Goal: Communication & Community: Answer question/provide support

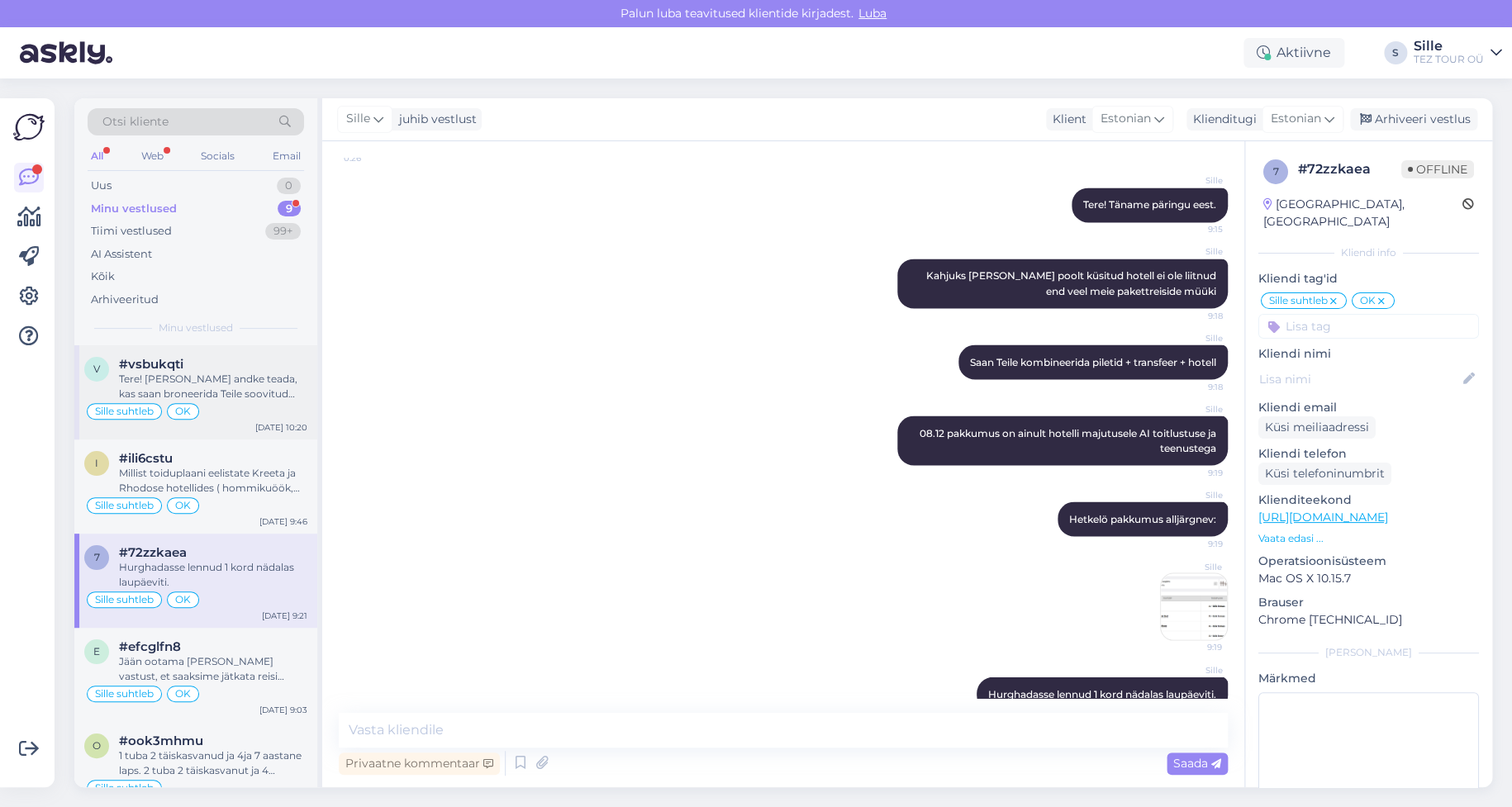
click at [231, 392] on div "Tere! [PERSON_NAME] andke teada, kas saan broneerida Teile soovitud lennupiletid" at bounding box center [212, 386] width 188 height 30
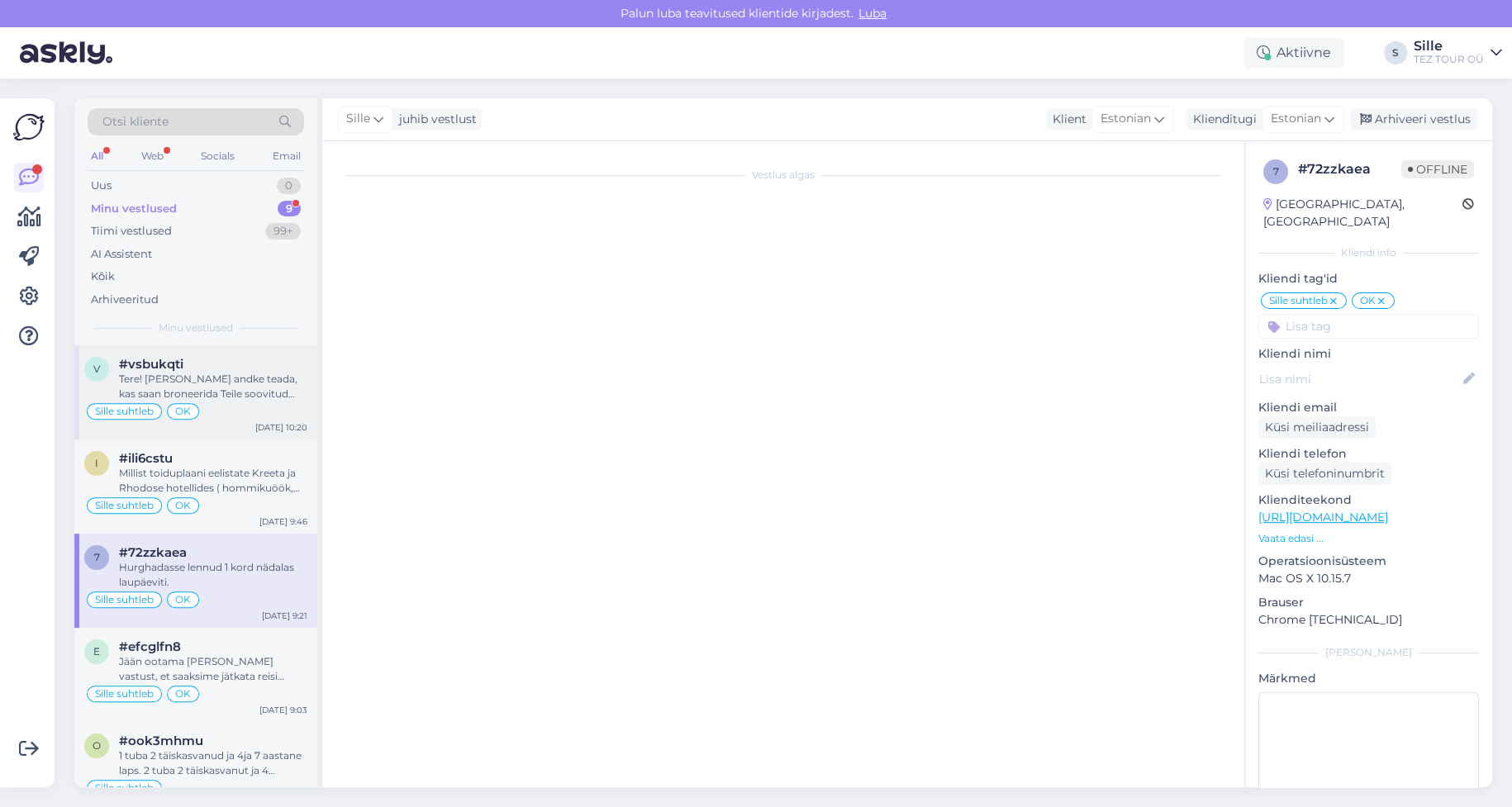
scroll to position [1382, 0]
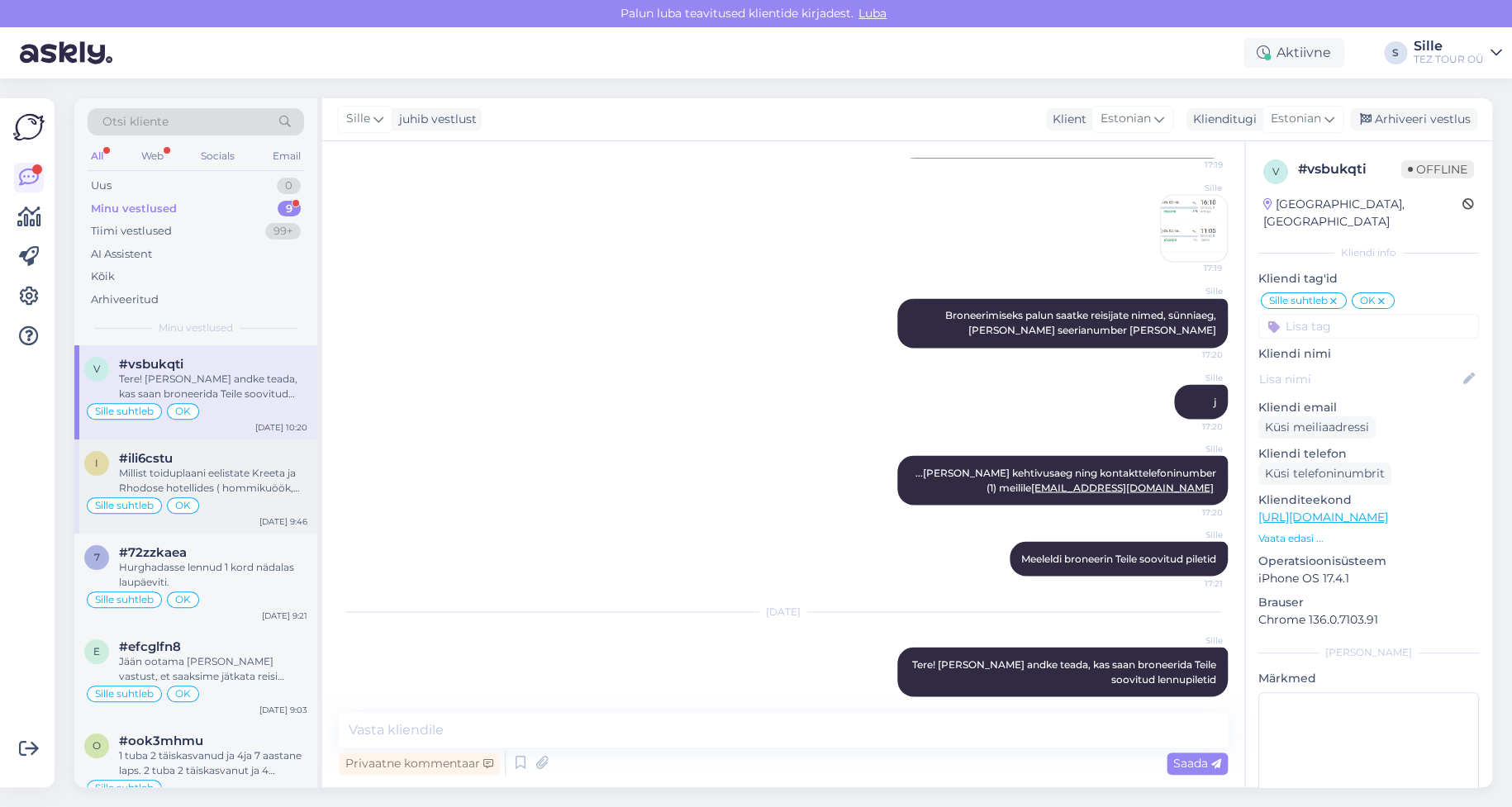
click at [209, 493] on div "Millist toiduplaani eelistate Kreeta ja Rhodose hotellides ( hommikuöök, hommik…" at bounding box center [212, 480] width 188 height 30
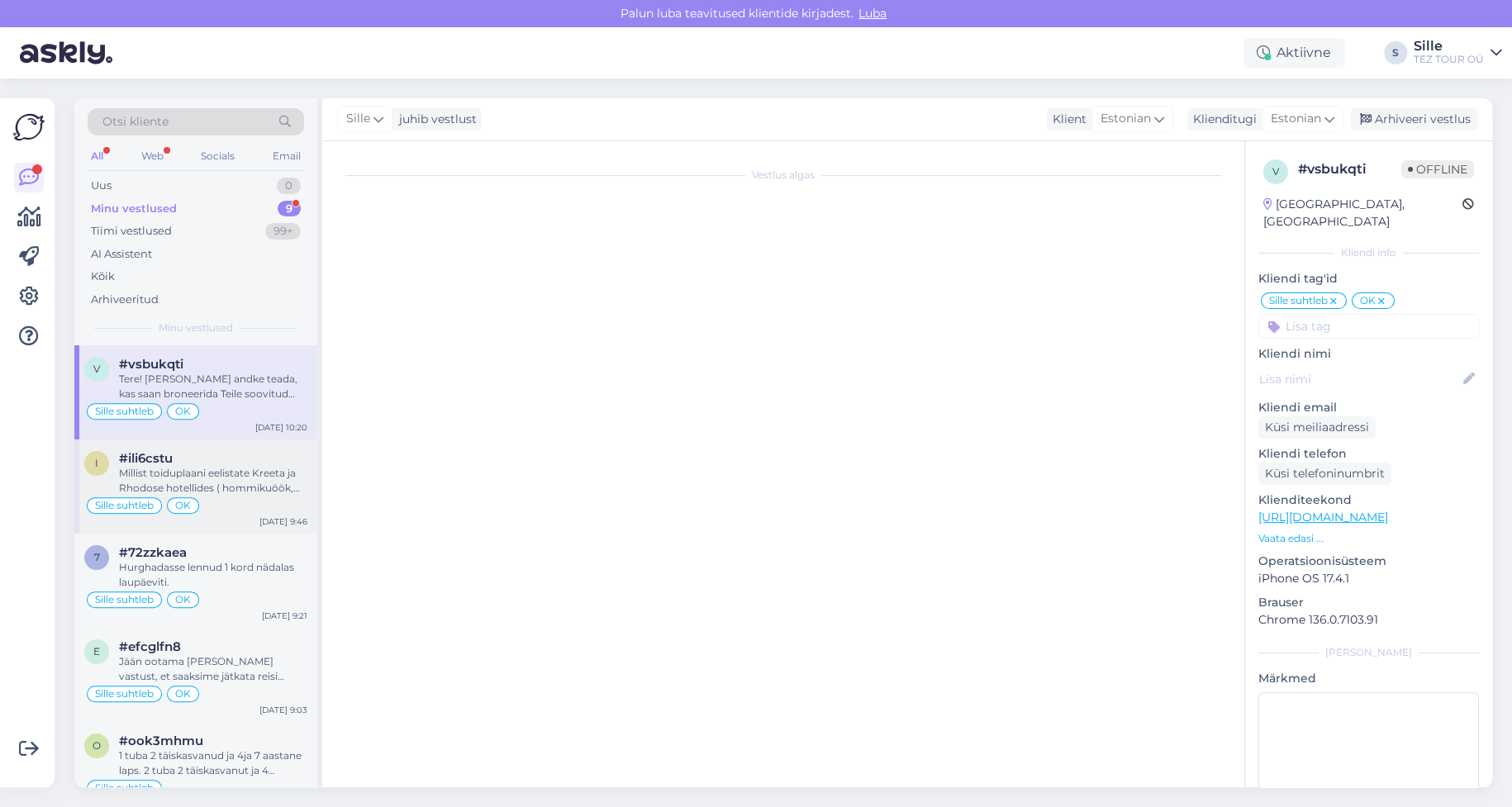
scroll to position [1246, 0]
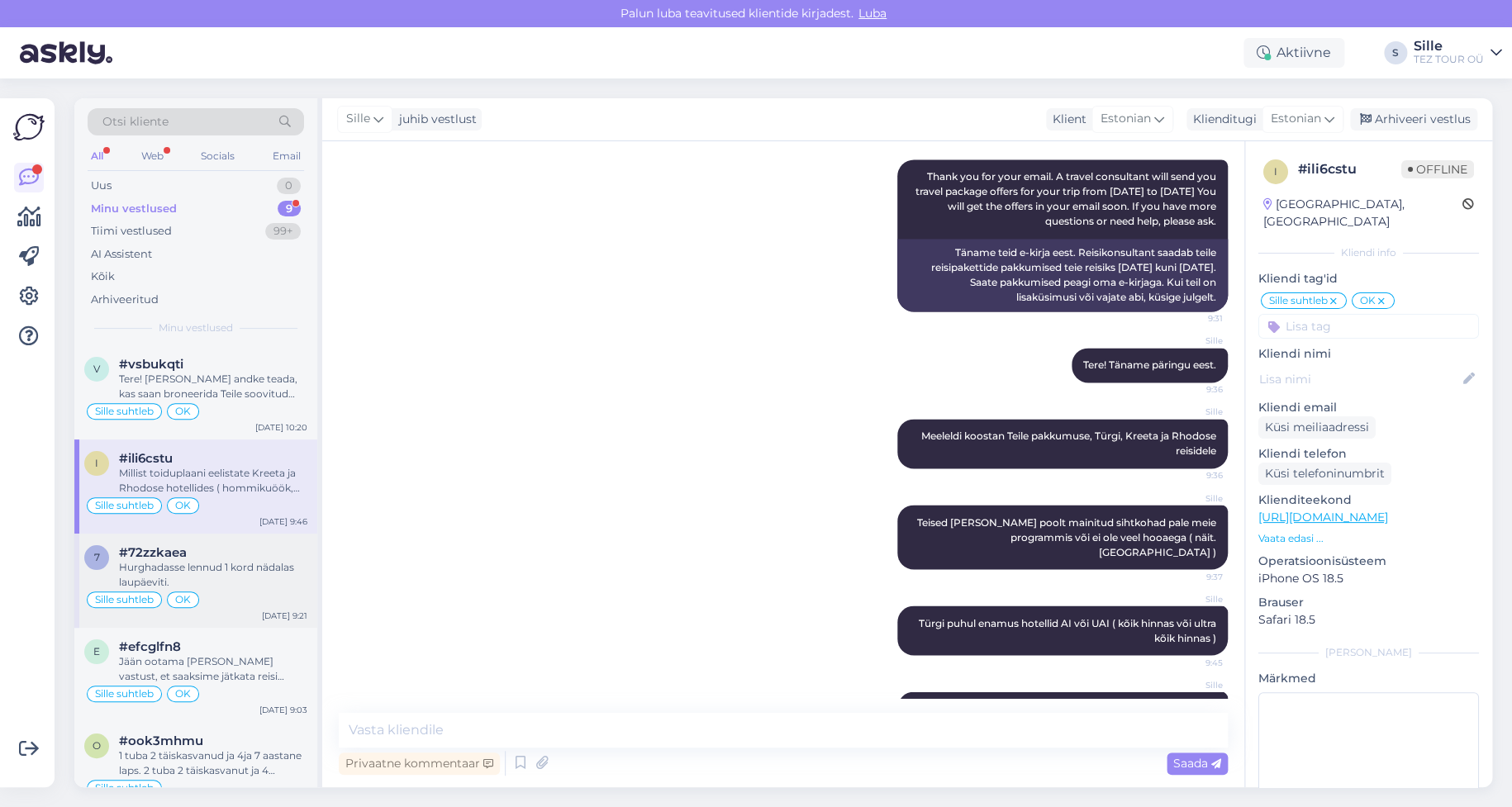
click at [210, 564] on div "Hurghadasse lennud 1 kord nädalas laupäeviti." at bounding box center [212, 575] width 188 height 30
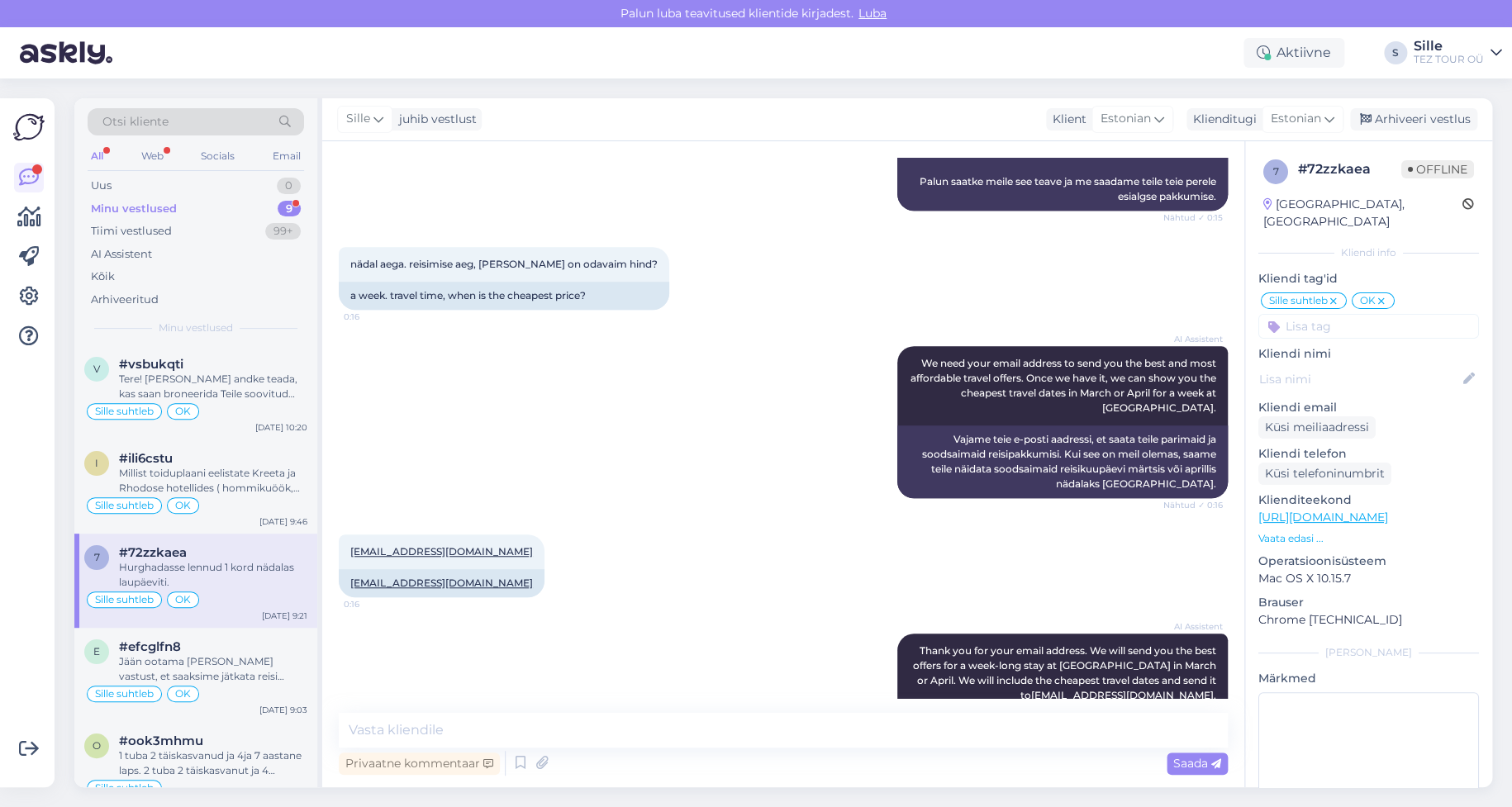
scroll to position [0, 0]
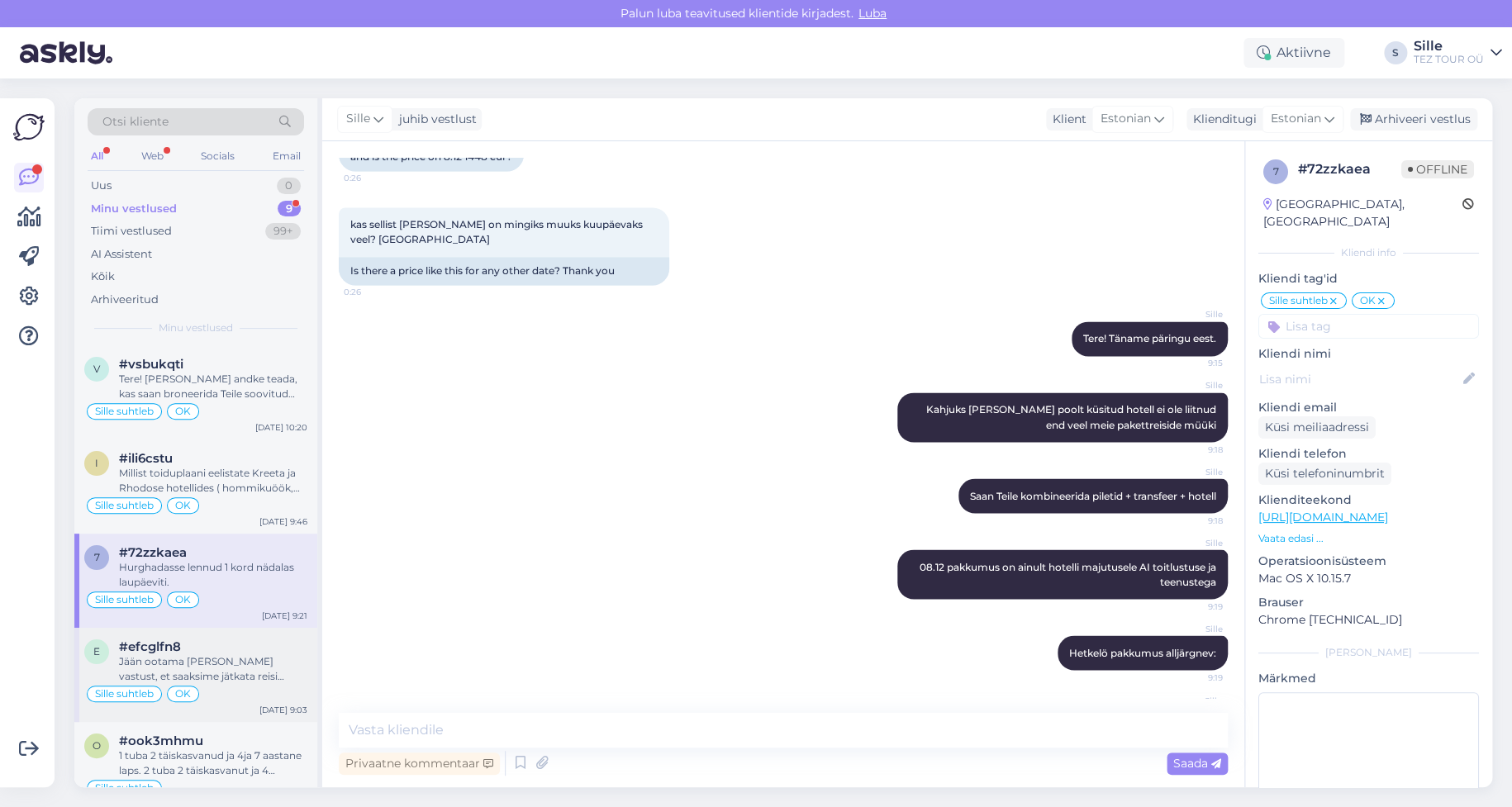
click at [204, 657] on div "Jään ootama [PERSON_NAME] vastust, et saaksime jätkata reisi planeerimisega." at bounding box center [212, 668] width 188 height 30
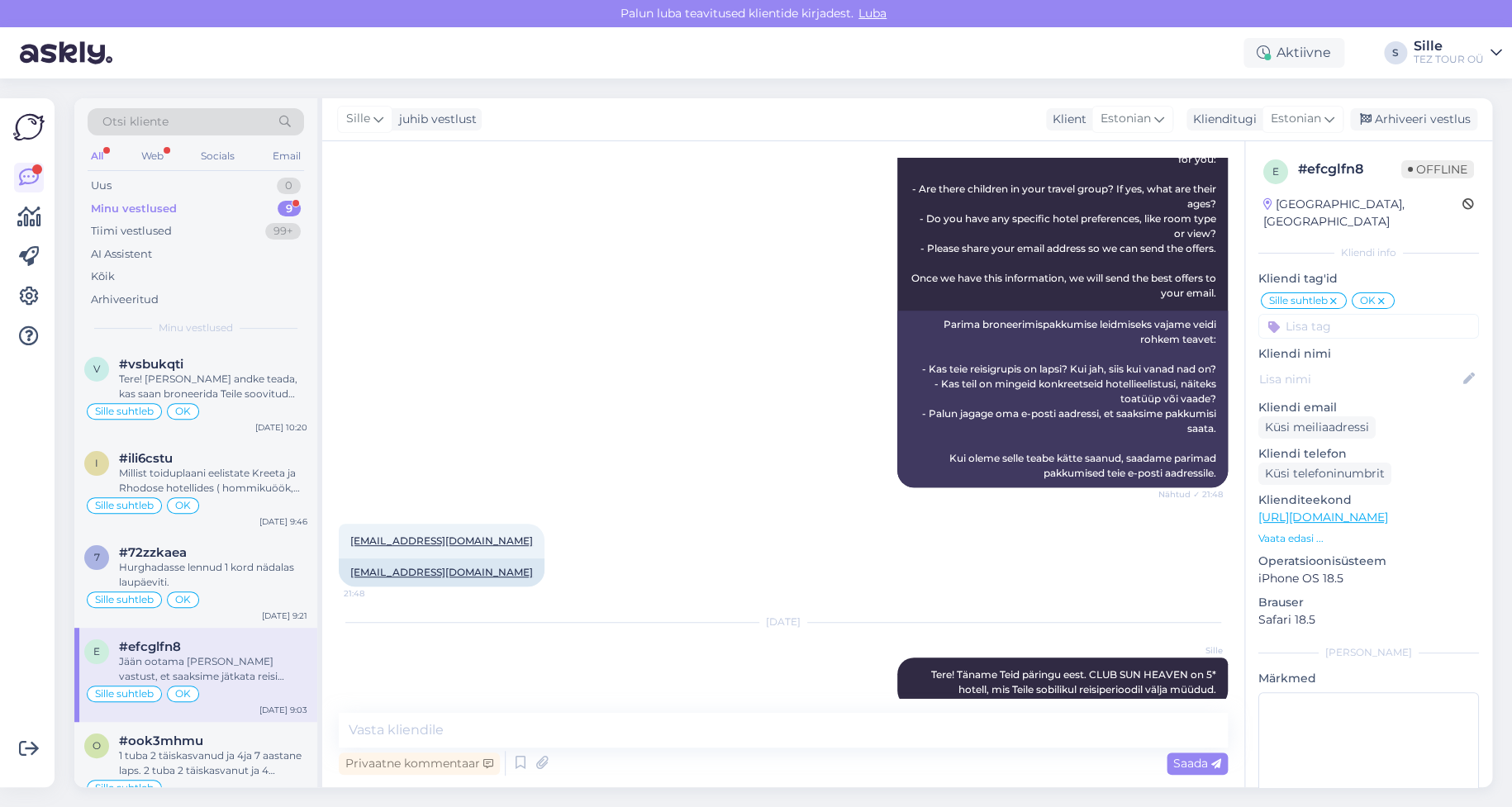
scroll to position [545, 0]
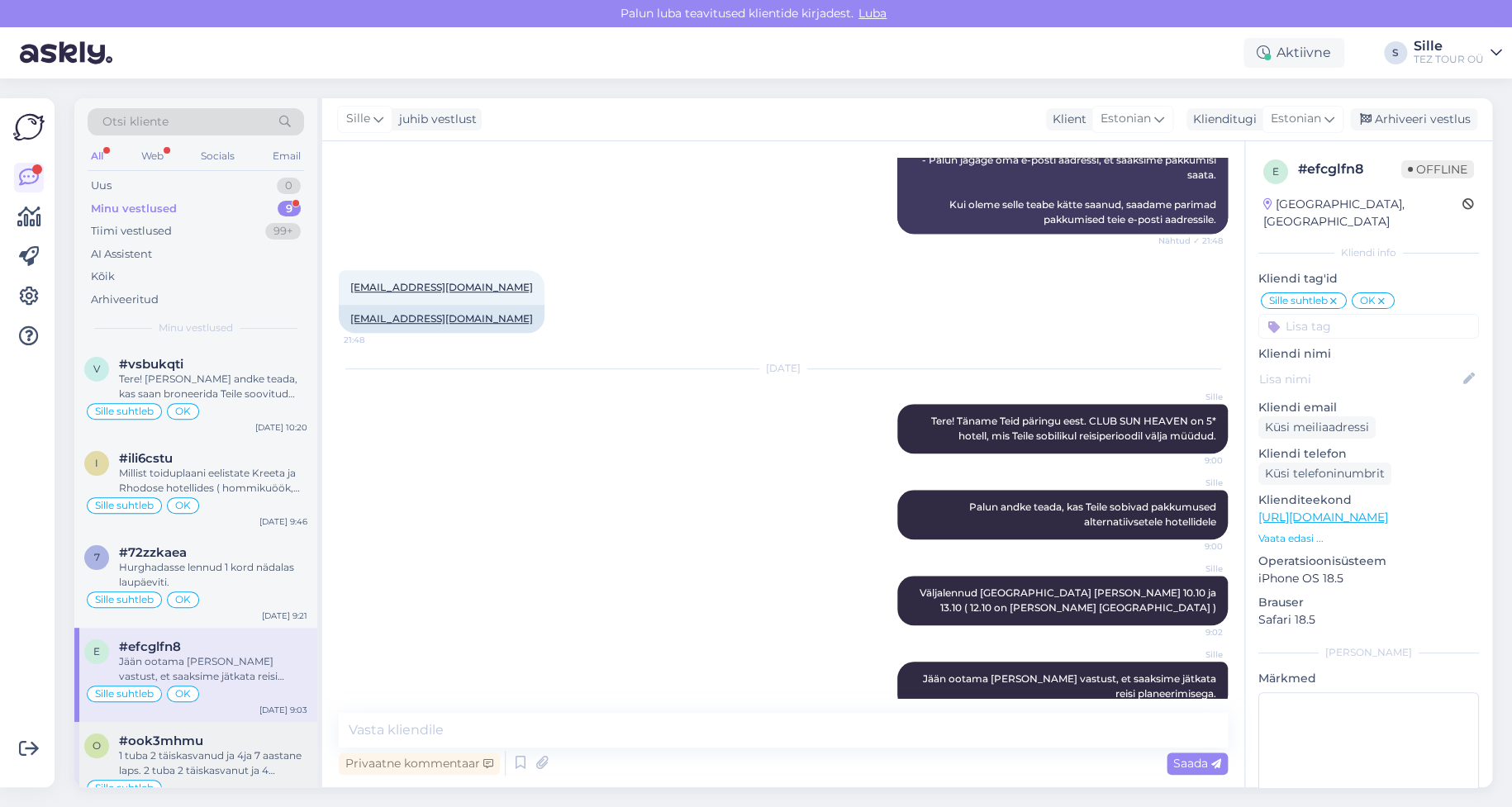
click at [215, 756] on div "1 tuba 2 täiskasvanud ja 4ja 7 aastane laps. 2 tuba 2 täiskasvanut ja 4 aastane…" at bounding box center [212, 763] width 188 height 30
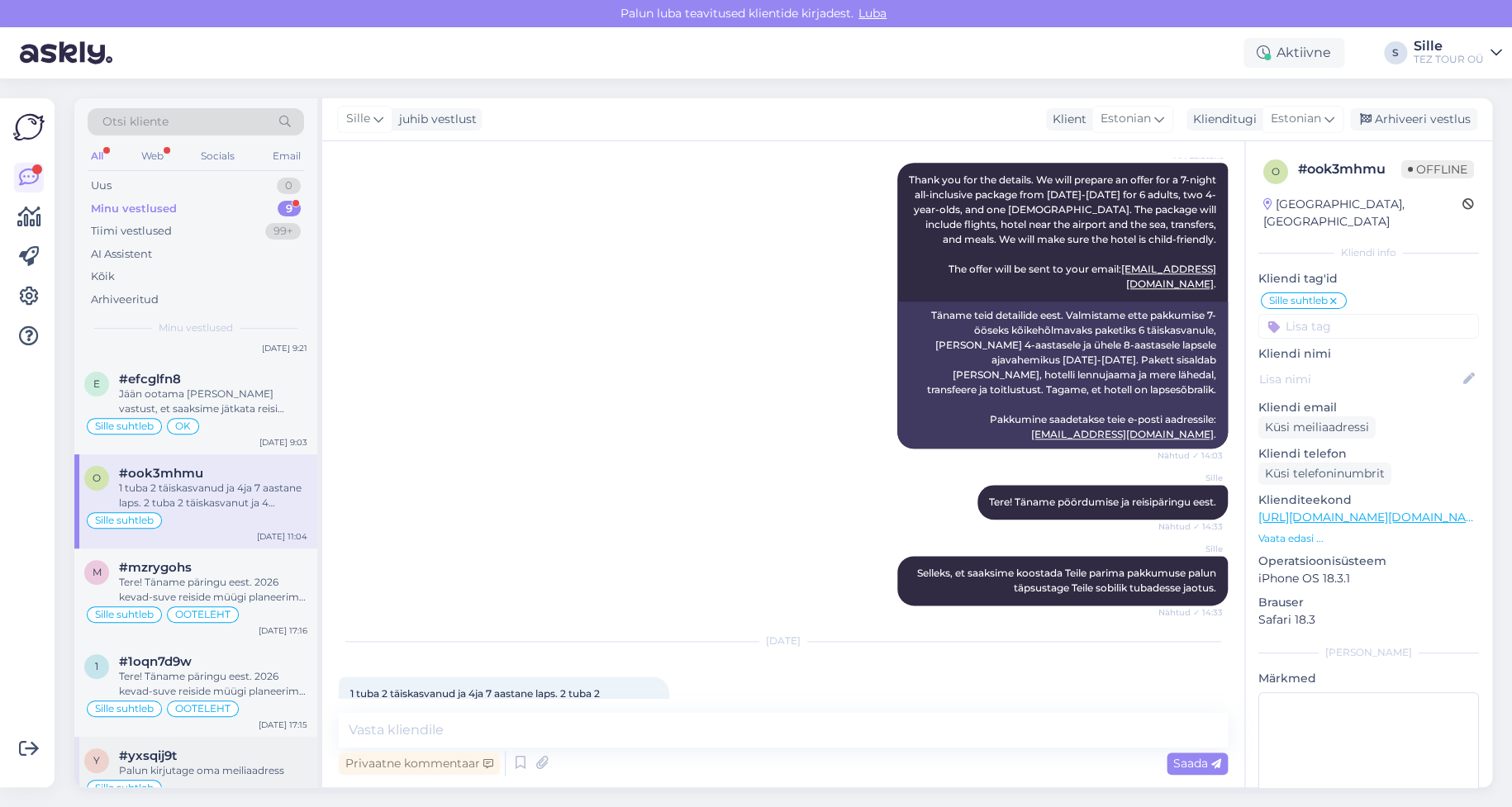
scroll to position [374, 0]
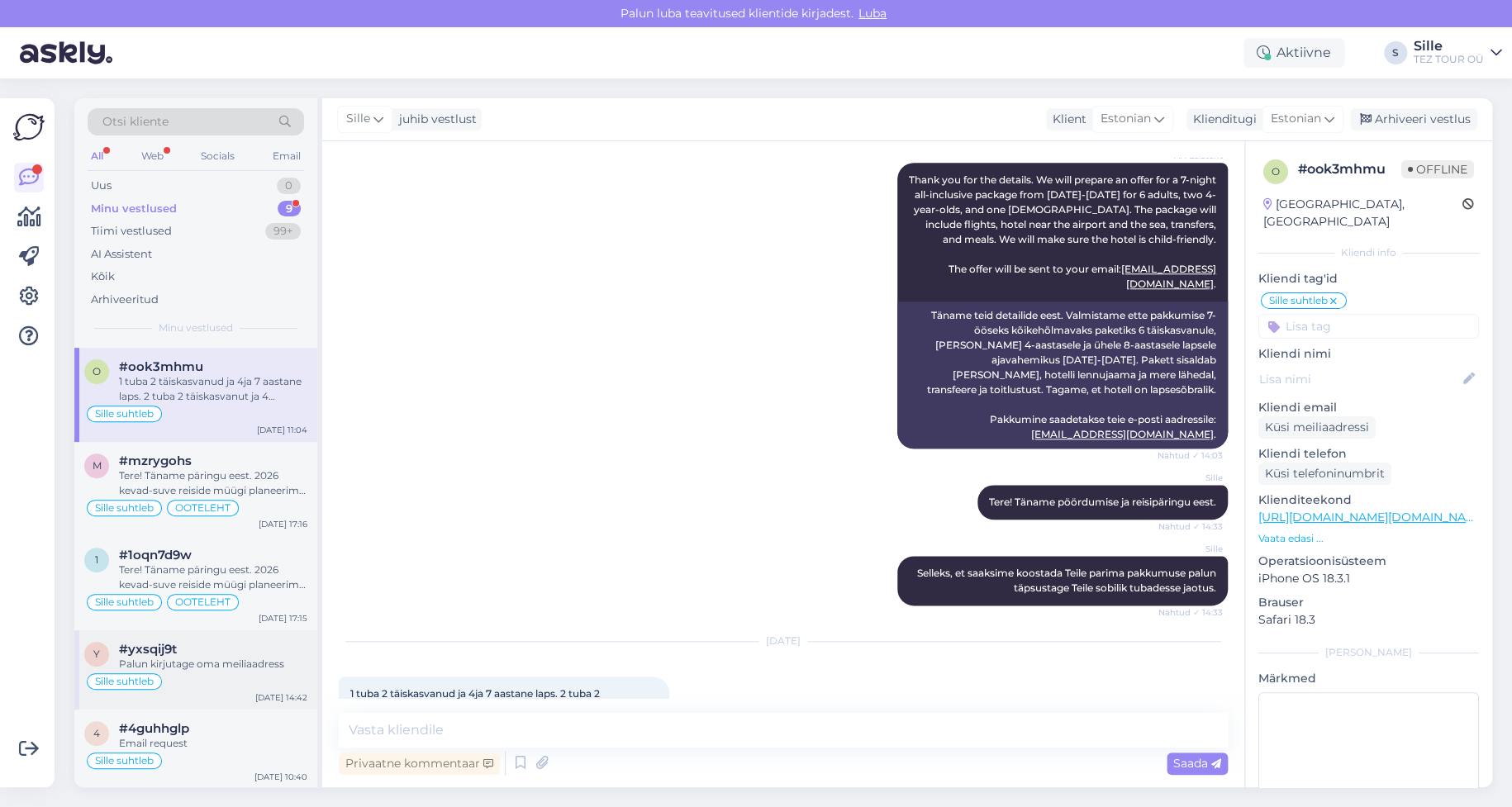
click at [221, 665] on div "Palun kirjutage oma meiliaadress" at bounding box center [212, 665] width 188 height 15
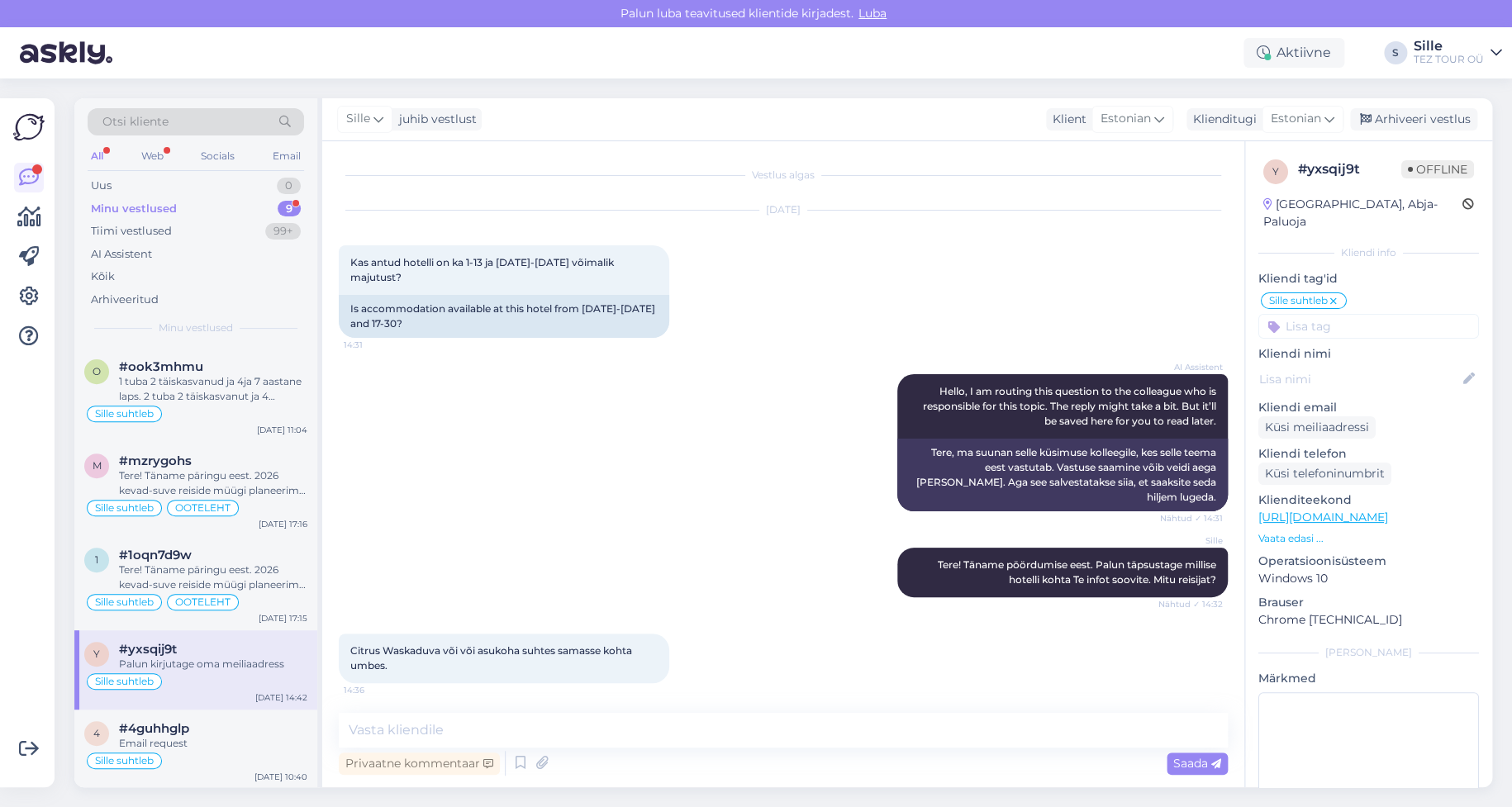
scroll to position [600, 0]
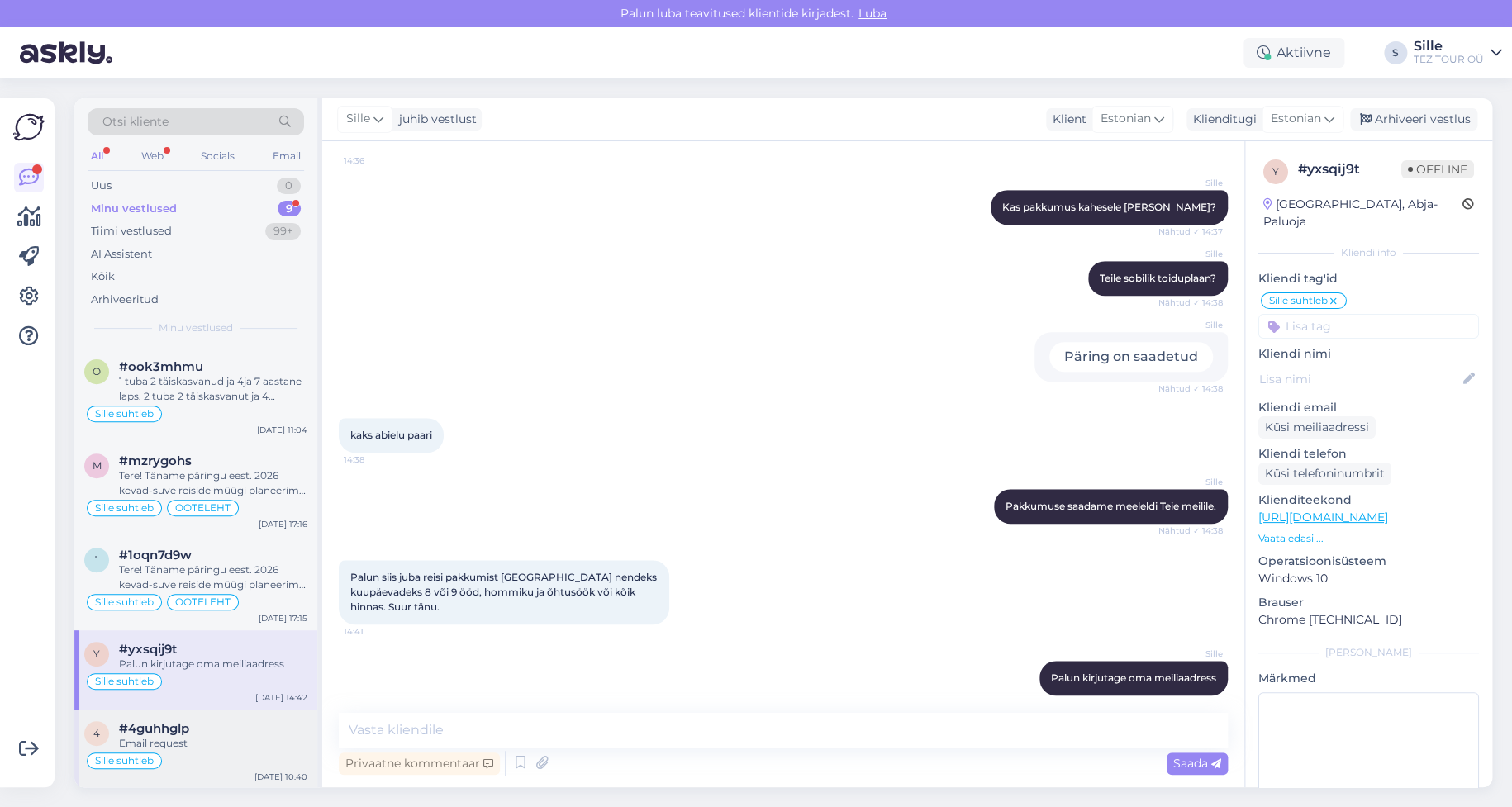
click at [229, 726] on div "#4guhhglp" at bounding box center [212, 729] width 188 height 15
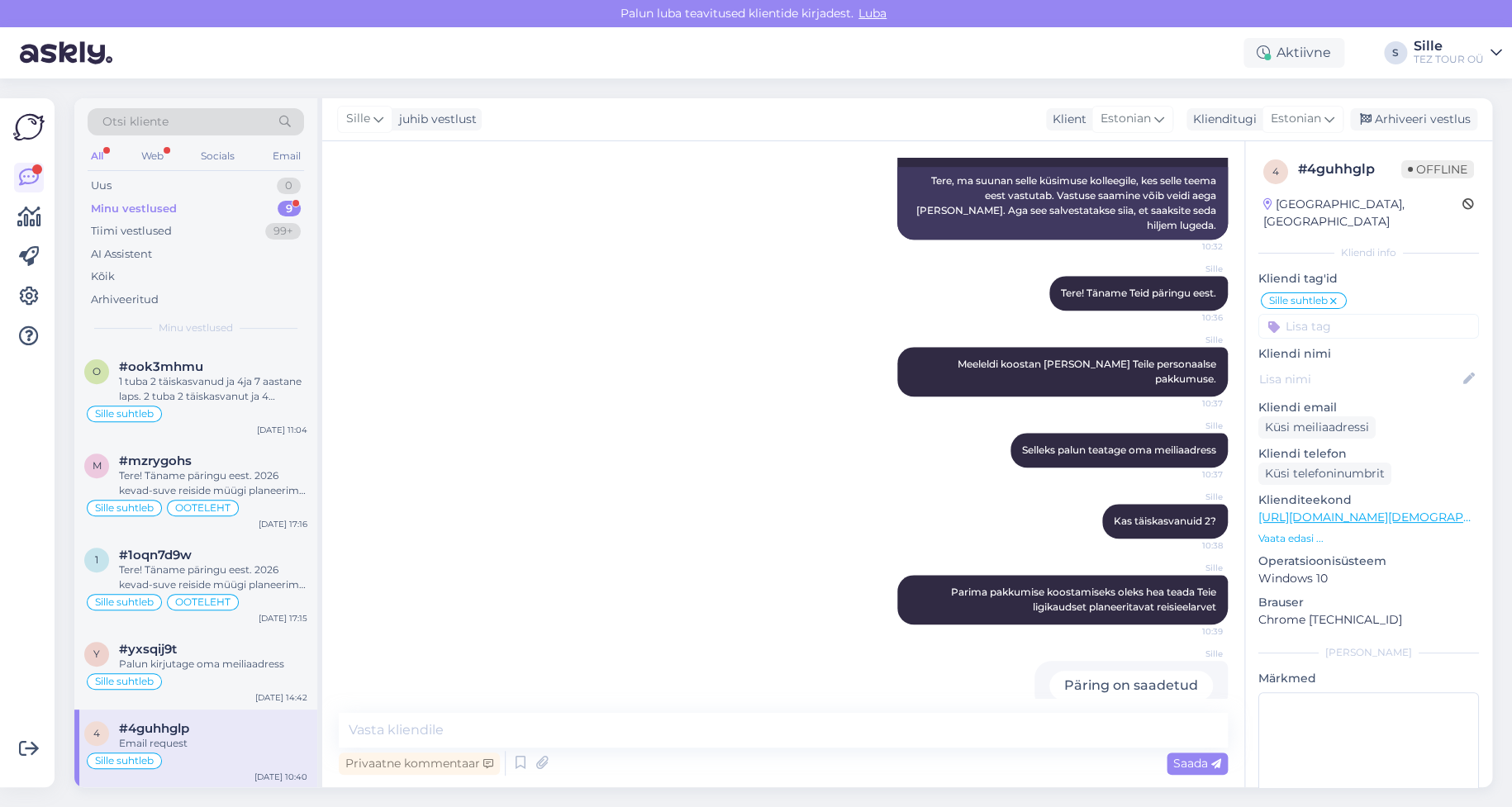
scroll to position [0, 0]
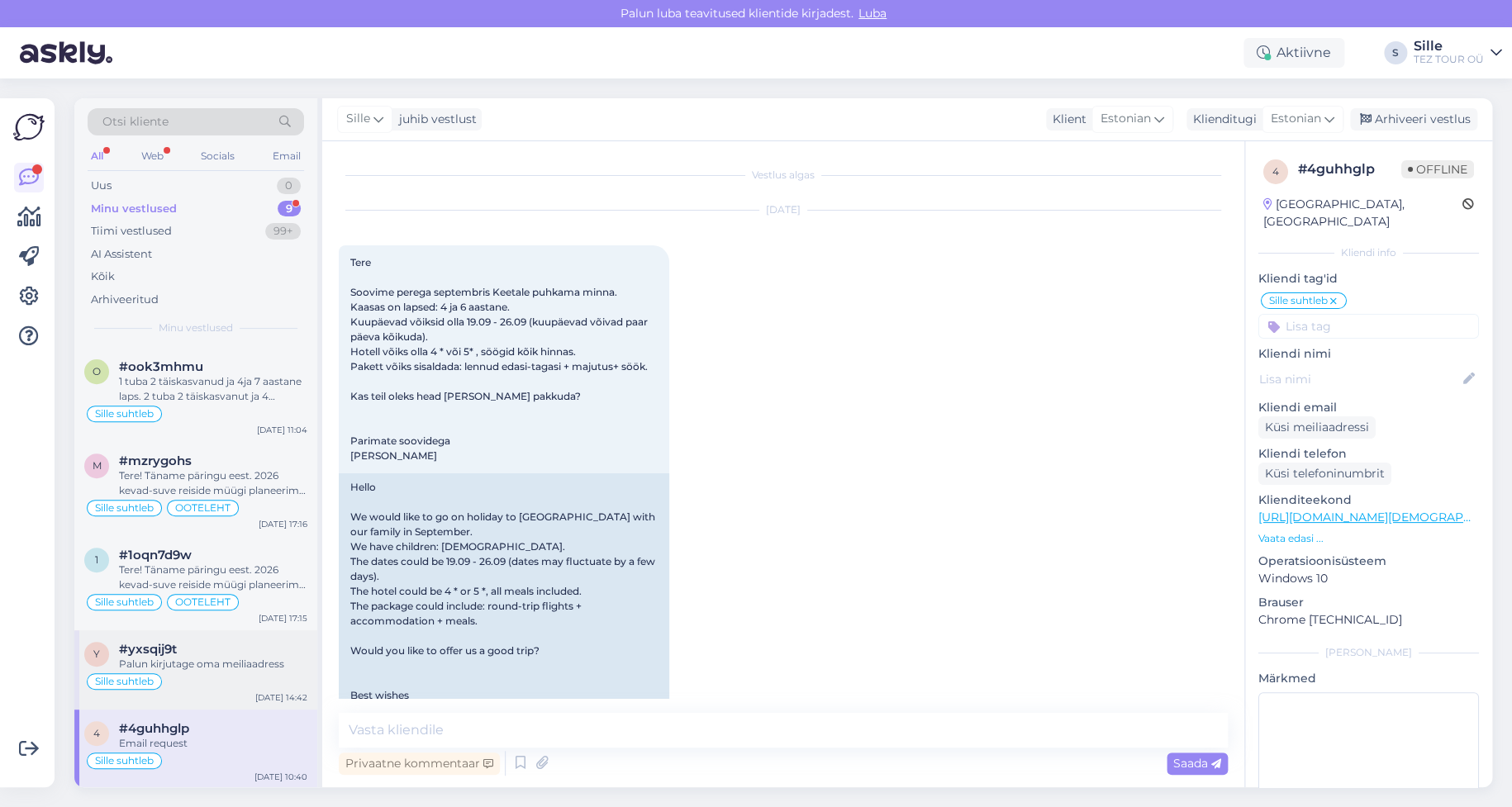
click at [209, 659] on div "Palun kirjutage oma meiliaadress" at bounding box center [212, 665] width 188 height 15
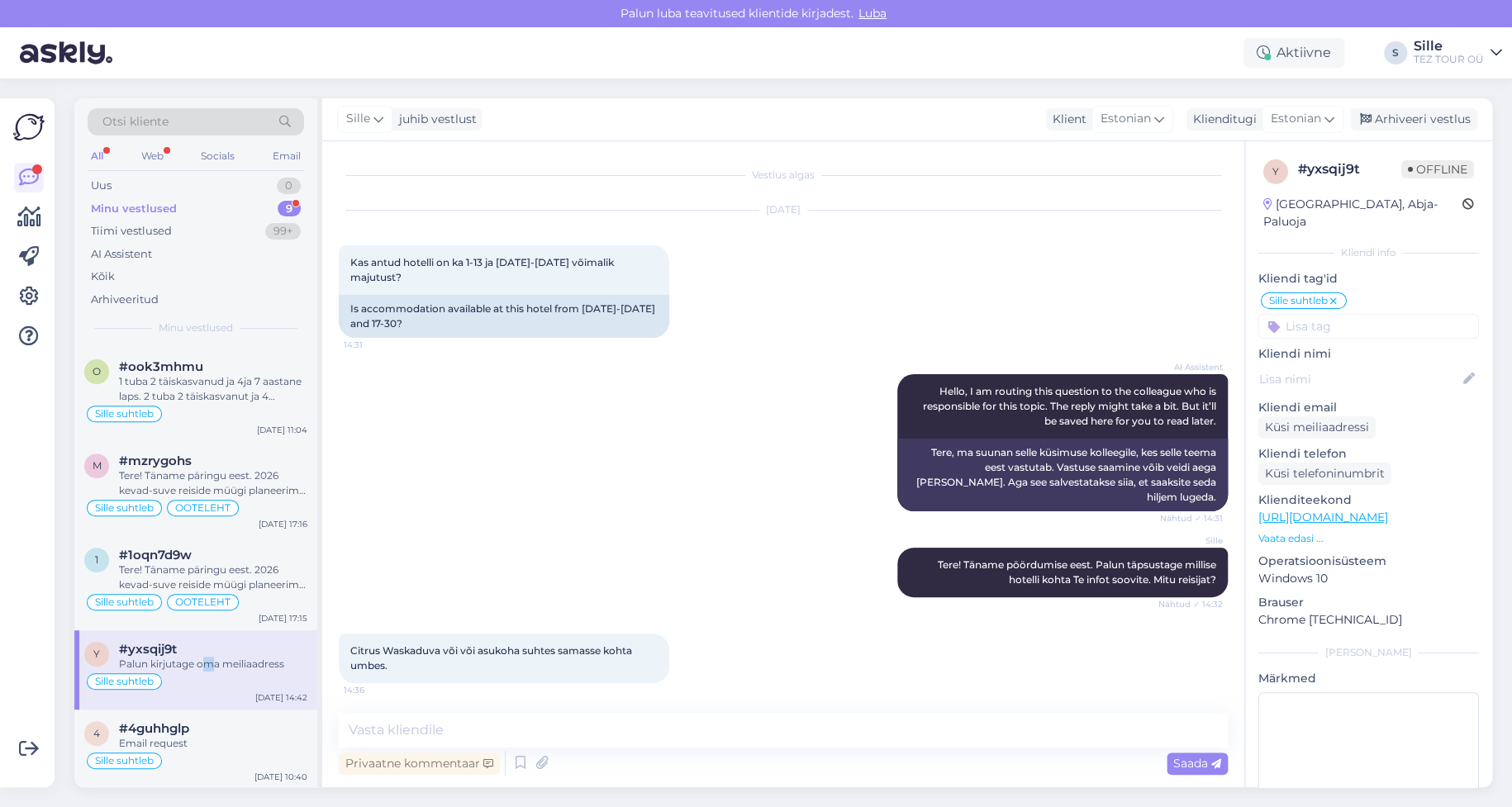
scroll to position [600, 0]
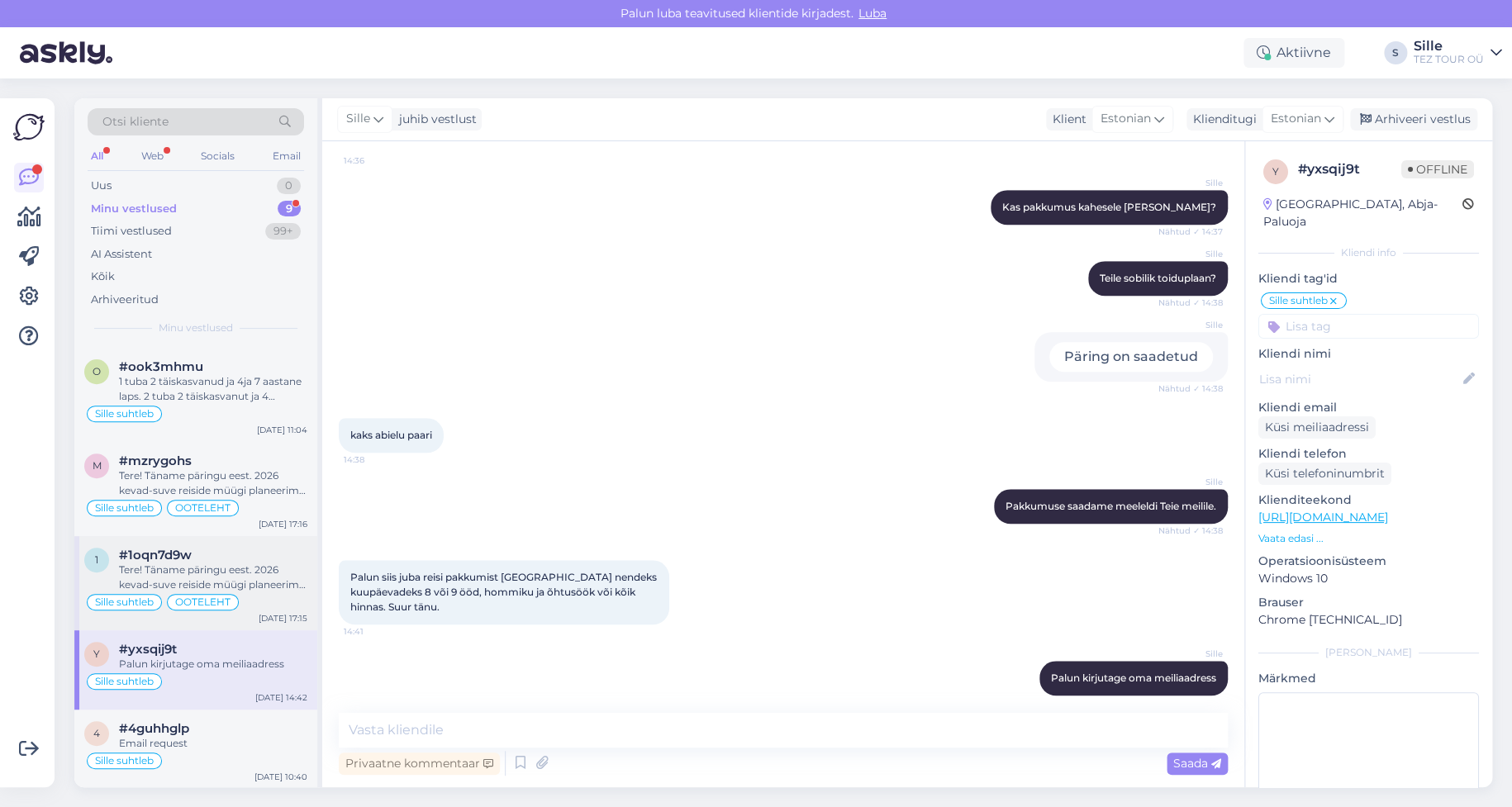
click at [215, 540] on div "1 #1oqn7d9w Tere! Täname päringu eest. 2026 kevad-suve reiside müügi planeerime…" at bounding box center [196, 583] width 243 height 94
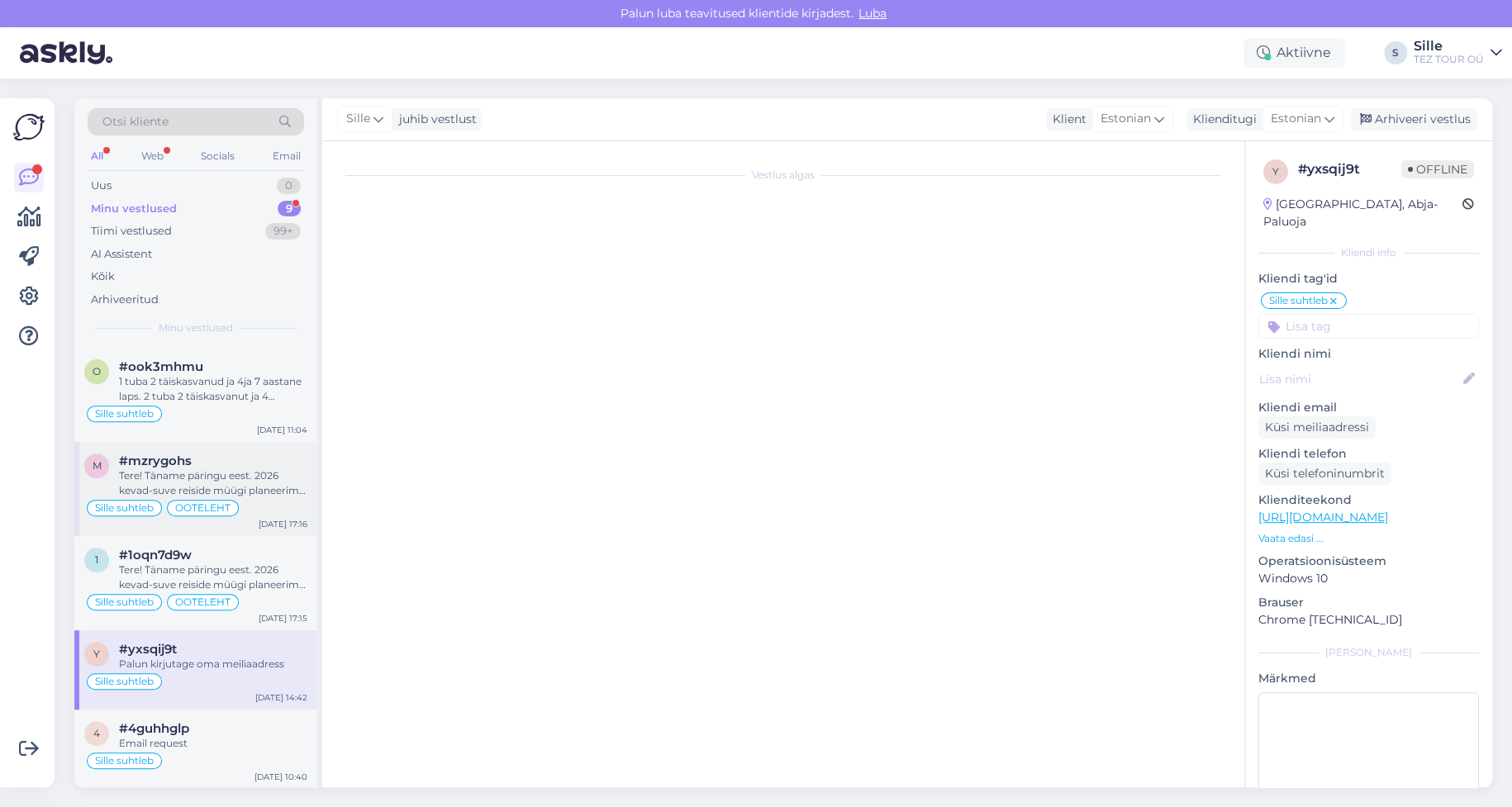
scroll to position [0, 0]
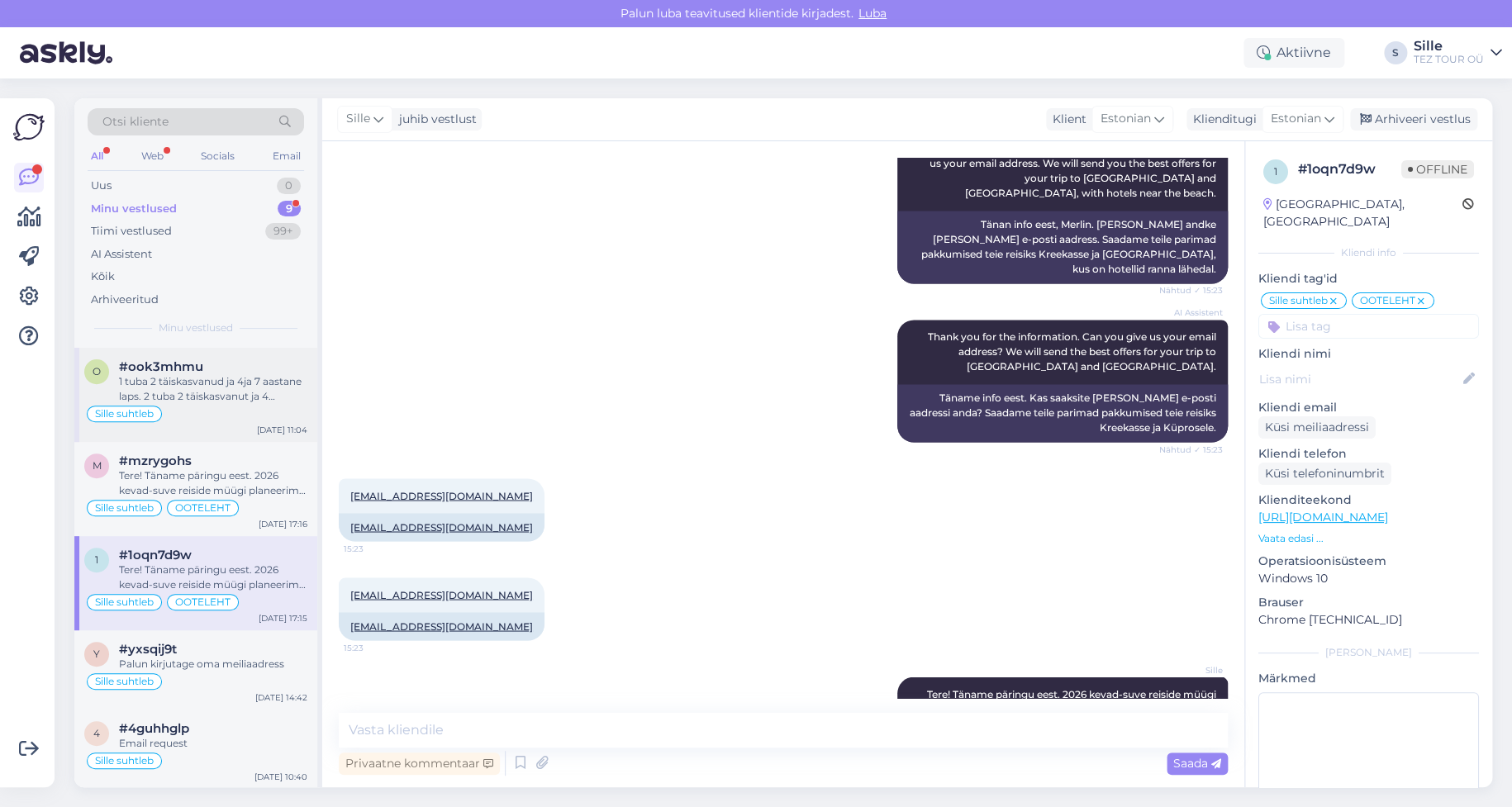
click at [209, 398] on div "1 tuba 2 täiskasvanud ja 4ja 7 aastane laps. 2 tuba 2 täiskasvanut ja 4 aastane…" at bounding box center [212, 388] width 188 height 30
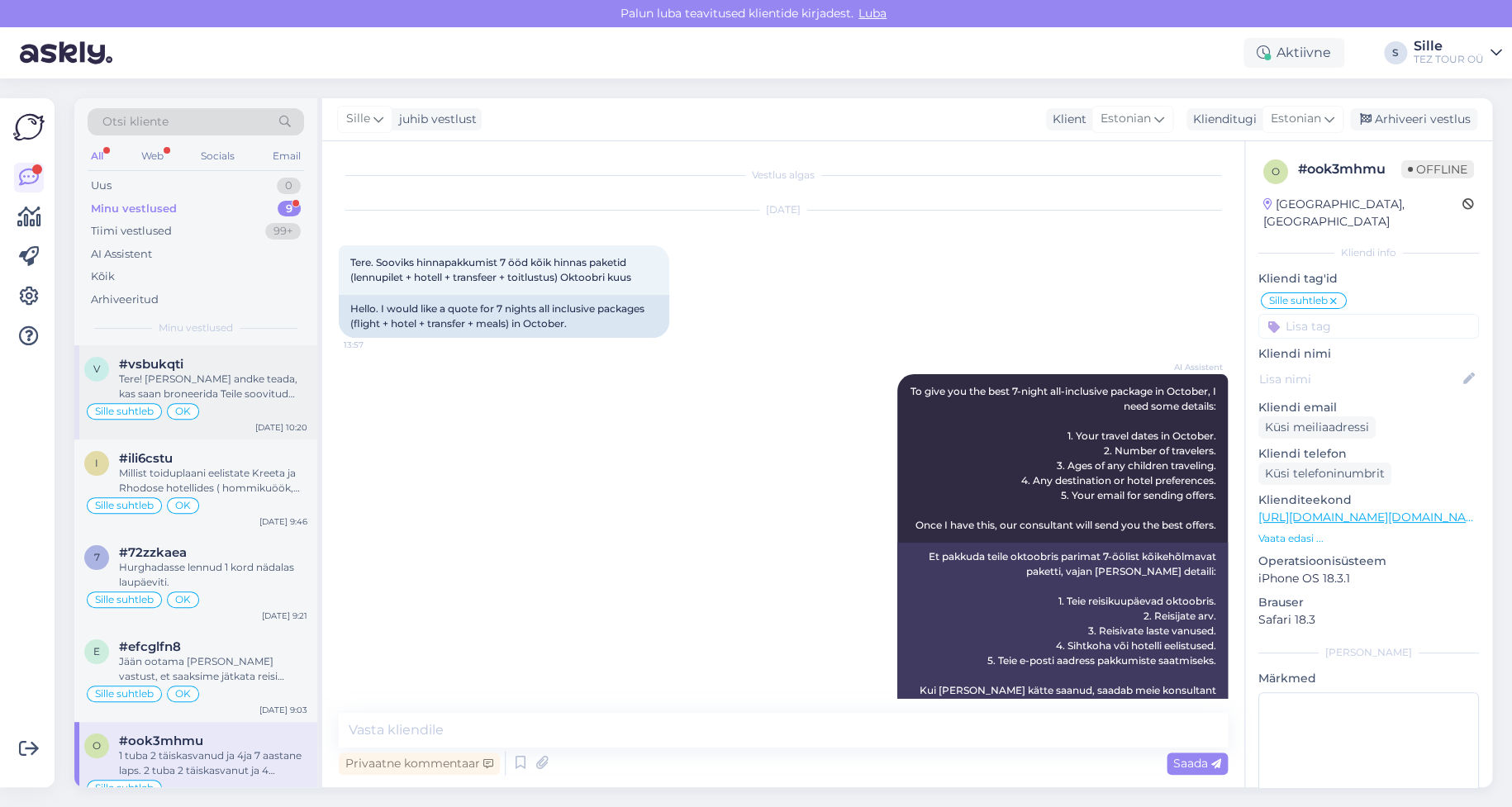
click at [197, 398] on div "Tere! [PERSON_NAME] andke teada, kas saan broneerida Teile soovitud lennupiletid" at bounding box center [212, 386] width 188 height 30
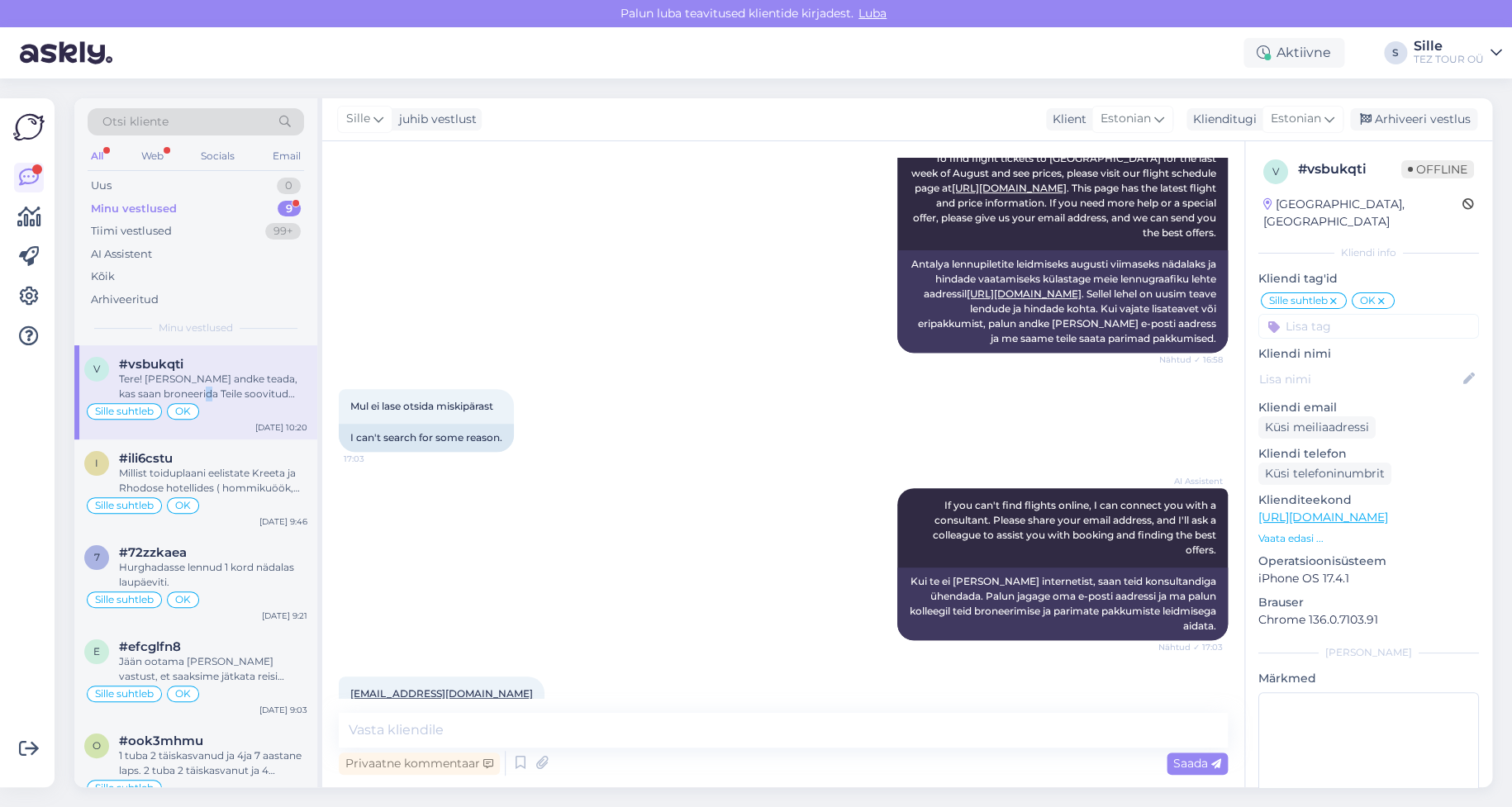
scroll to position [59, 0]
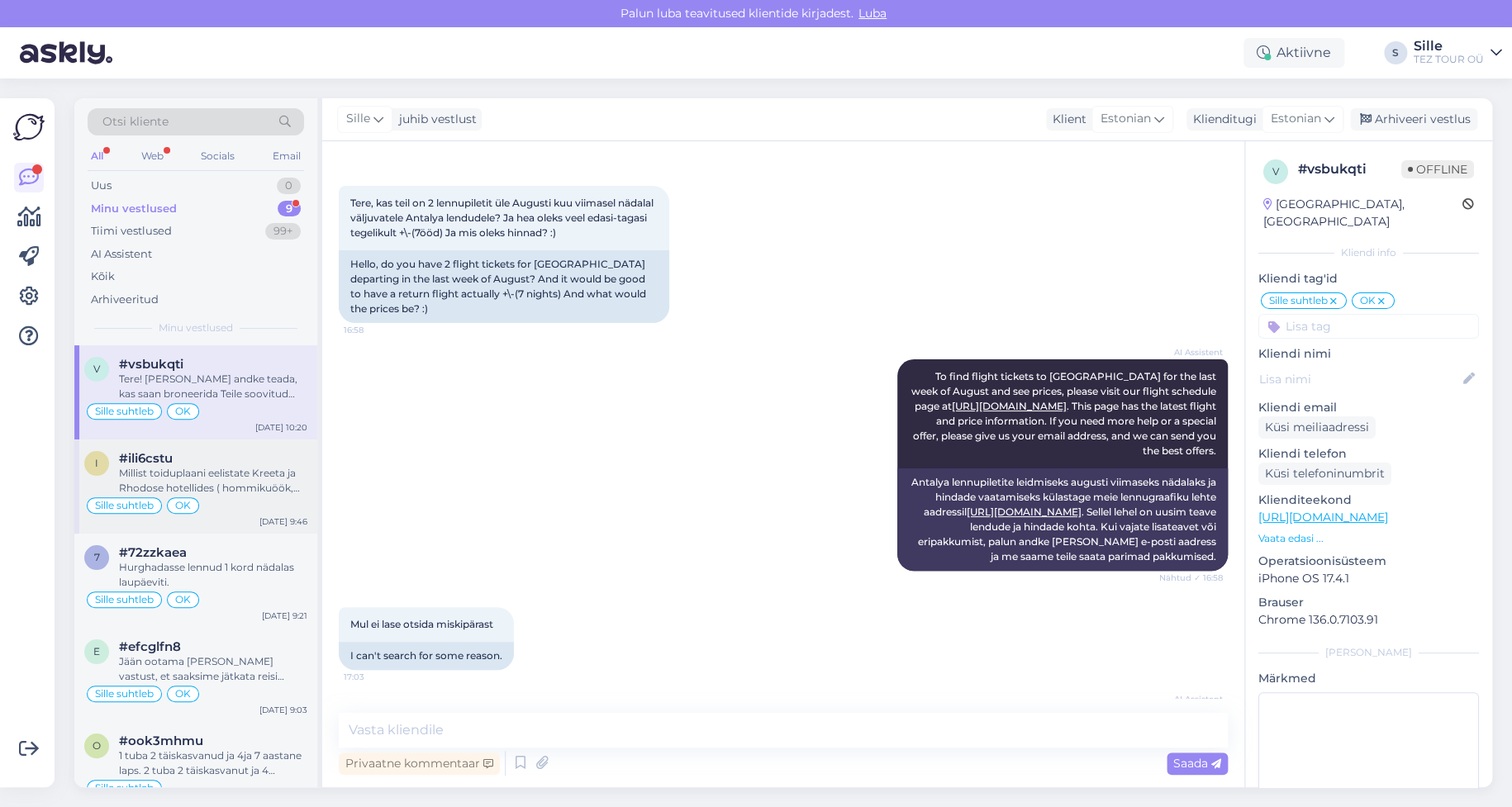
click at [240, 489] on div "Millist toiduplaani eelistate Kreeta ja Rhodose hotellides ( hommikuöök, hommik…" at bounding box center [212, 480] width 188 height 30
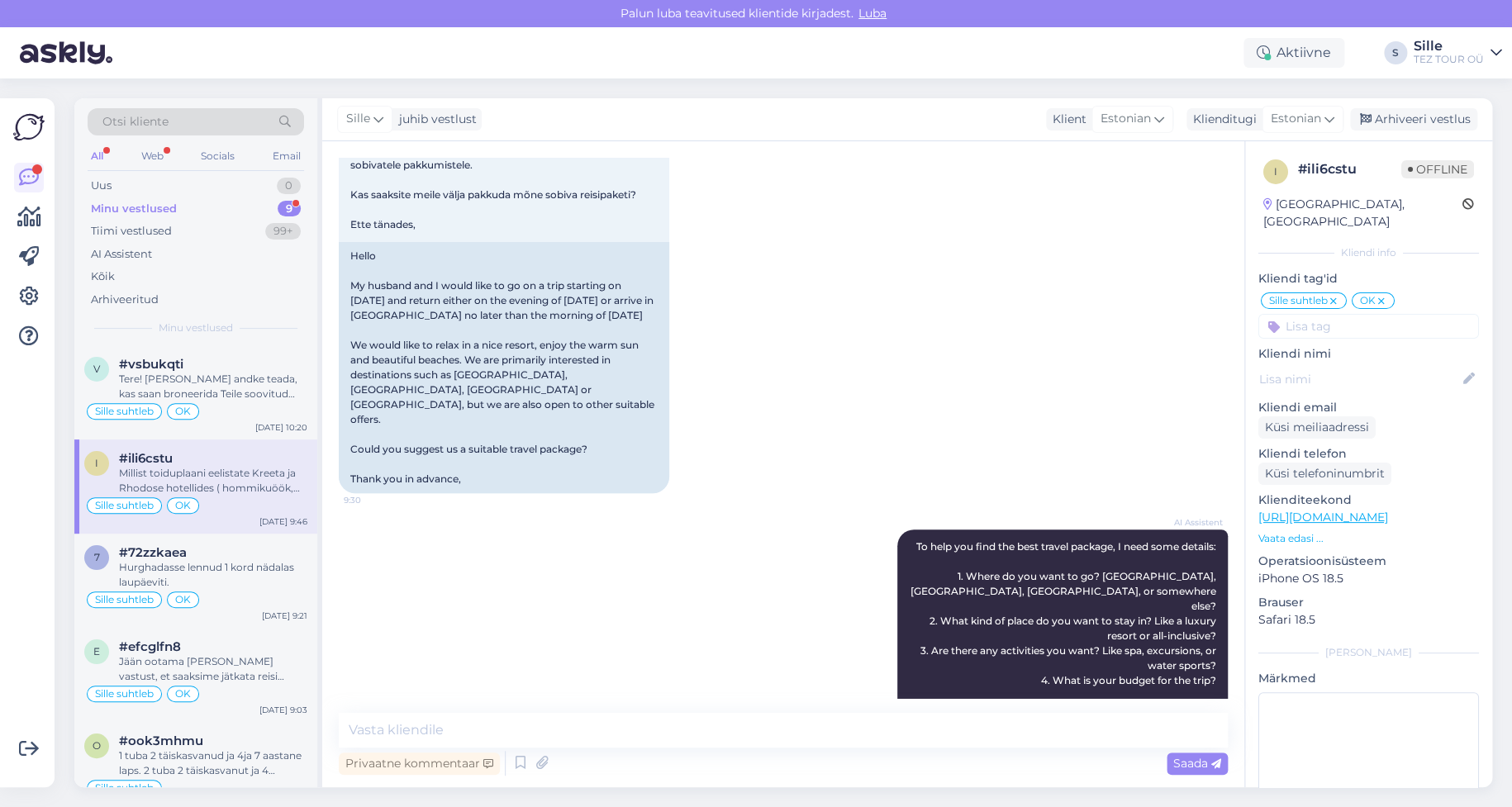
scroll to position [254, 0]
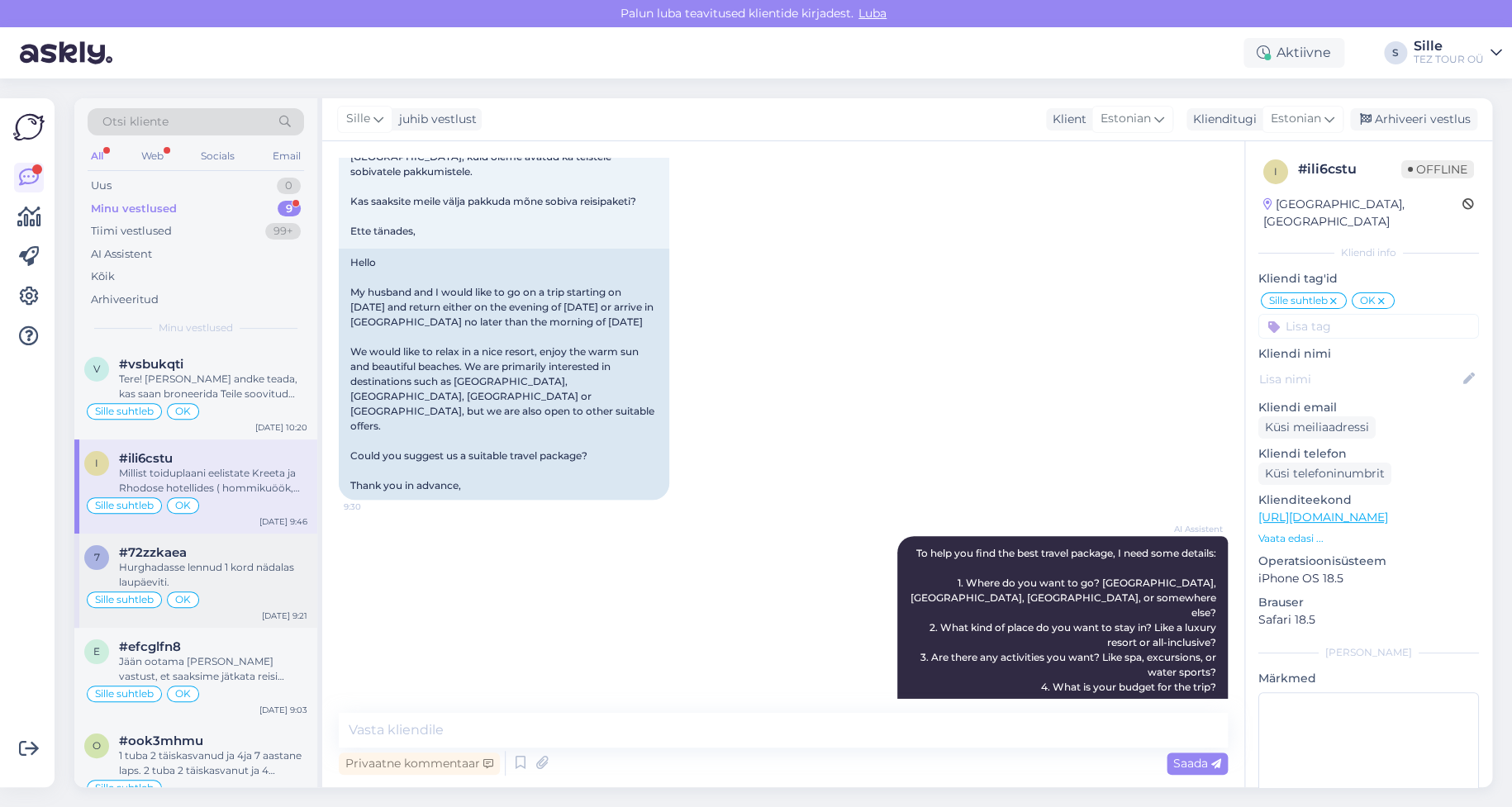
click at [198, 580] on div "Hurghadasse lennud 1 kord nädalas laupäeviti." at bounding box center [212, 575] width 188 height 30
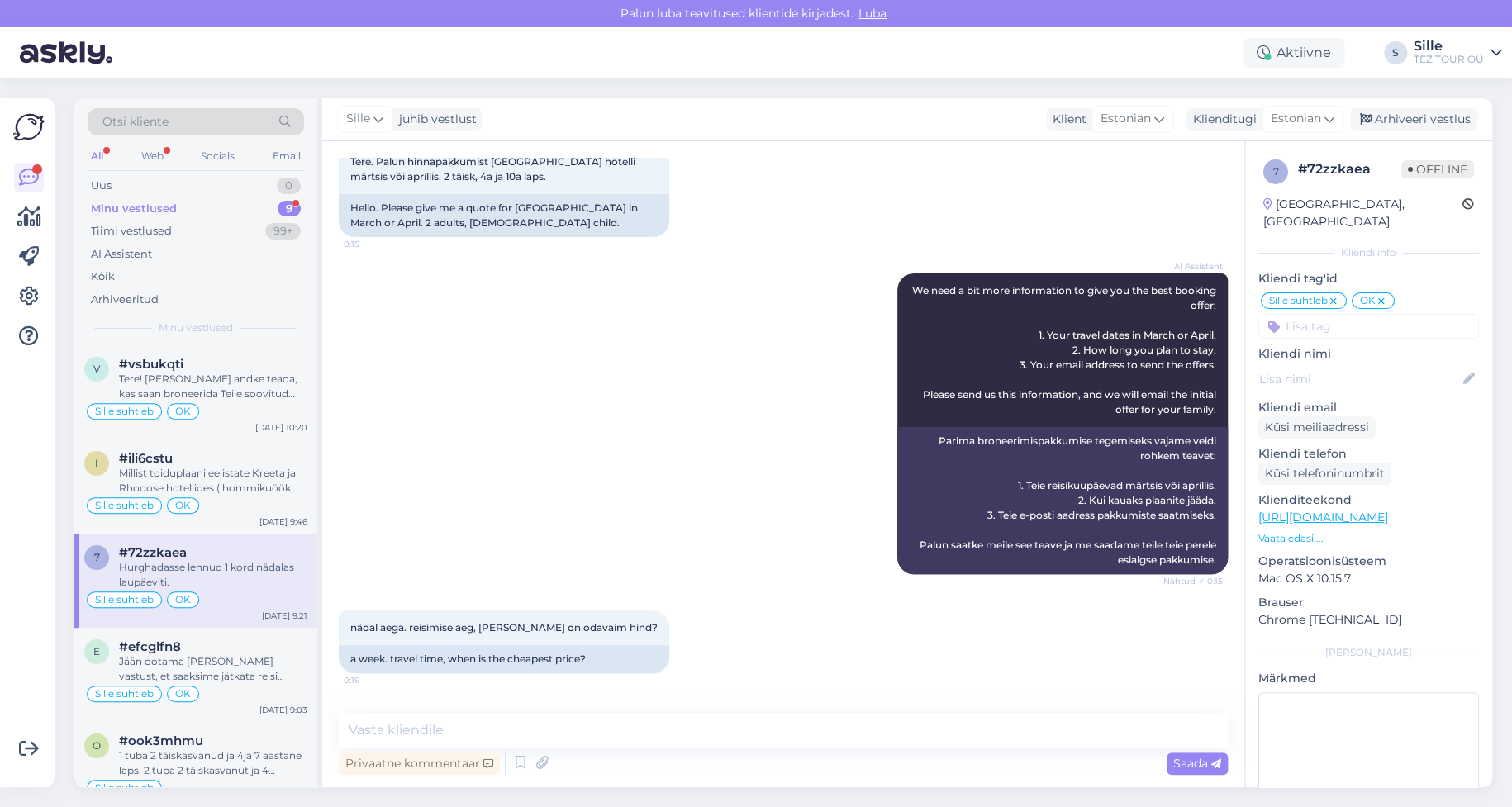
scroll to position [0, 0]
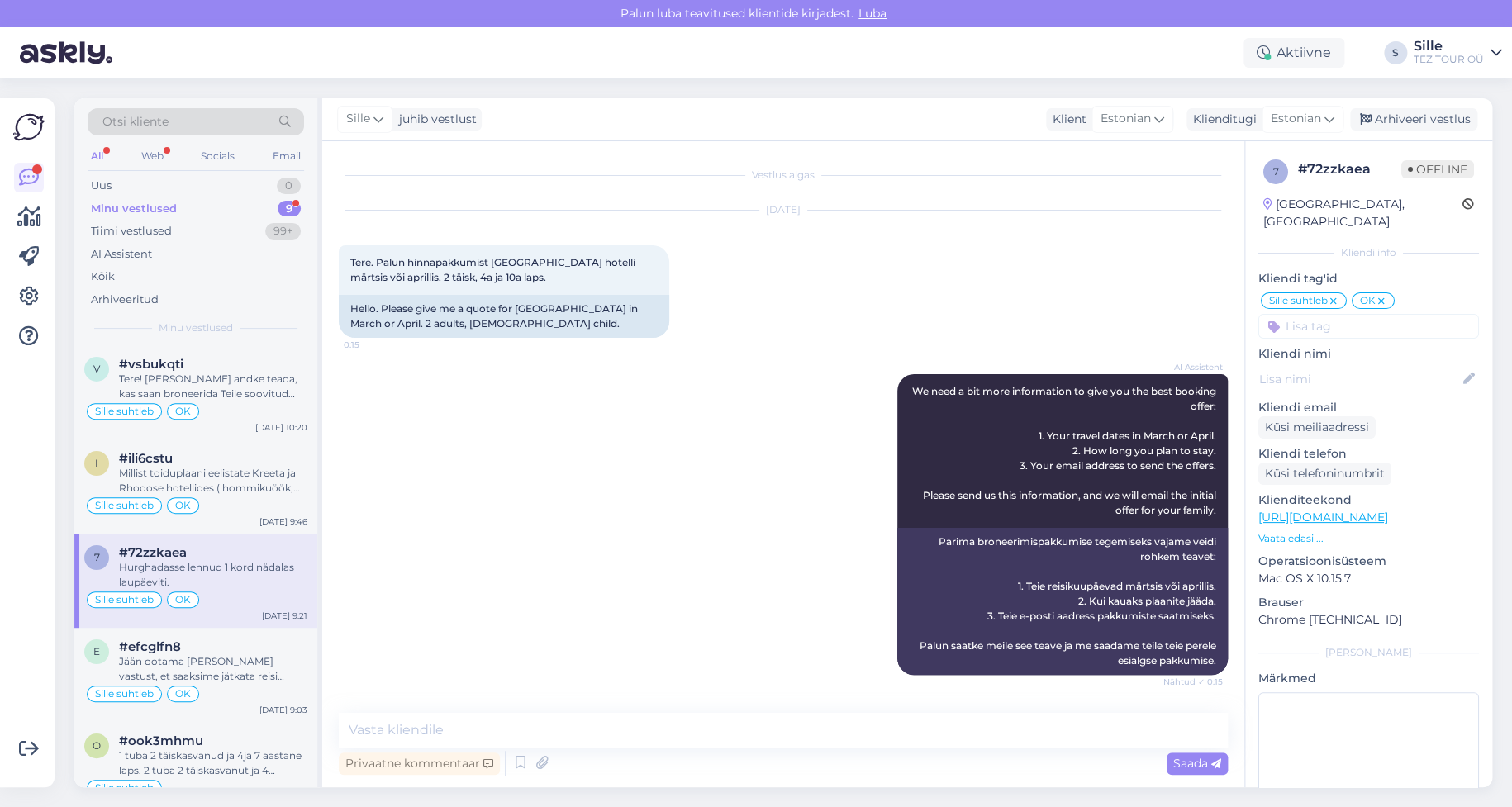
click at [209, 564] on div "Hurghadasse lennud 1 kord nädalas laupäeviti." at bounding box center [212, 575] width 188 height 30
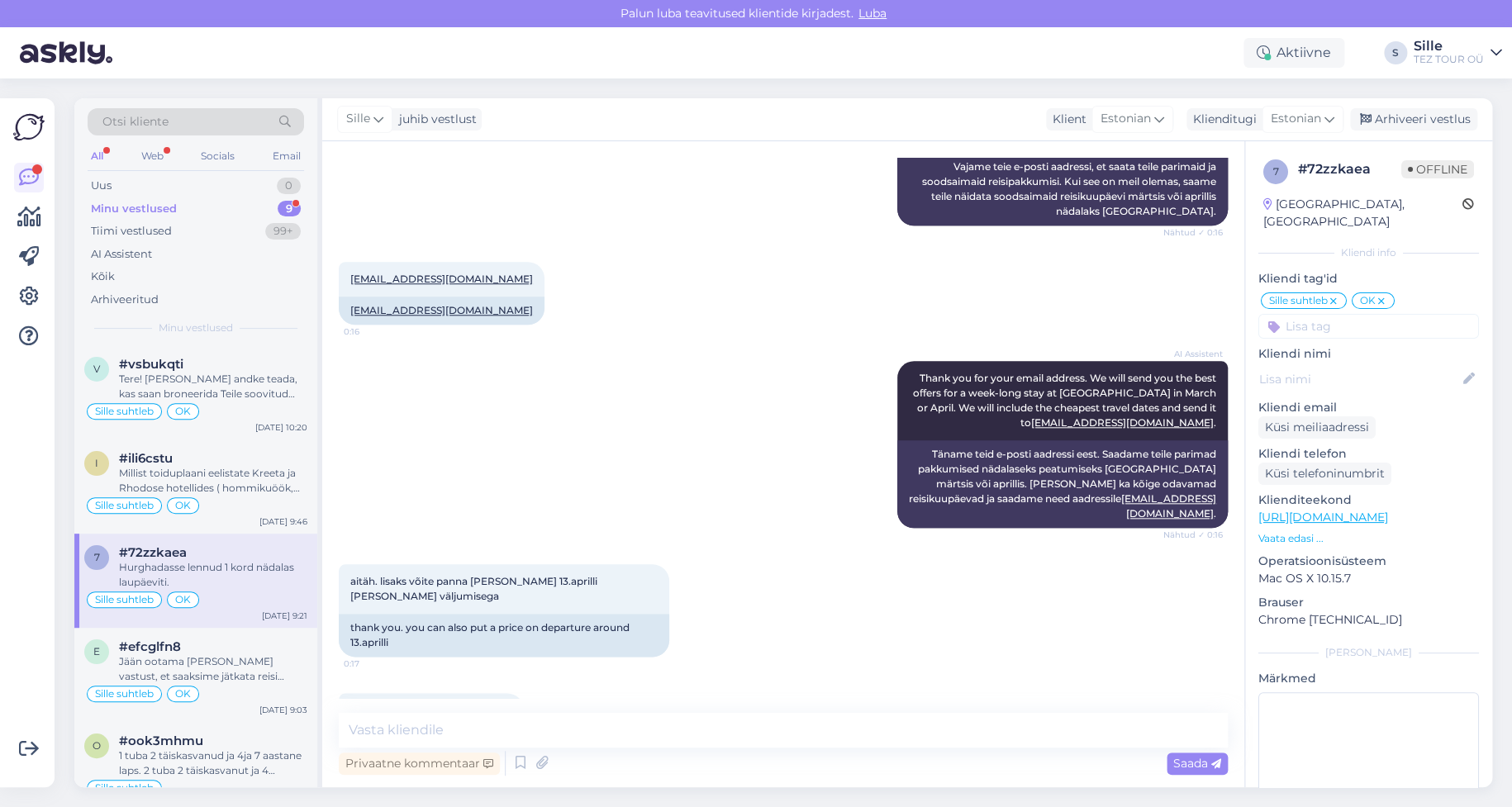
scroll to position [495, 0]
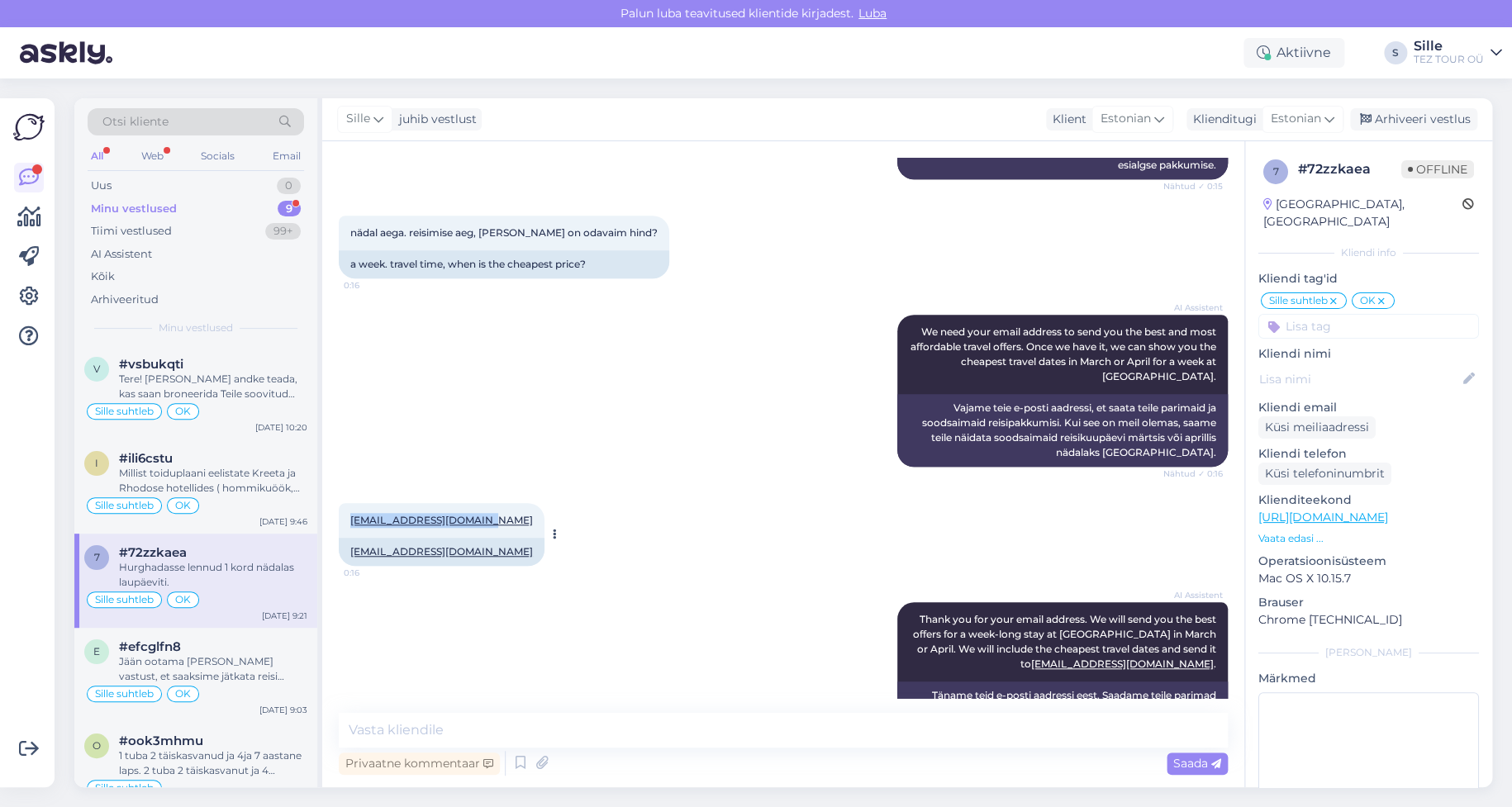
drag, startPoint x: 339, startPoint y: 513, endPoint x: 490, endPoint y: 507, distance: 151.1
click at [490, 507] on div "[EMAIL_ADDRESS][DOMAIN_NAME] 0:16" at bounding box center [441, 520] width 206 height 34
copy link "[EMAIL_ADDRESS][DOMAIN_NAME]"
click at [454, 731] on textarea at bounding box center [783, 731] width 889 height 34
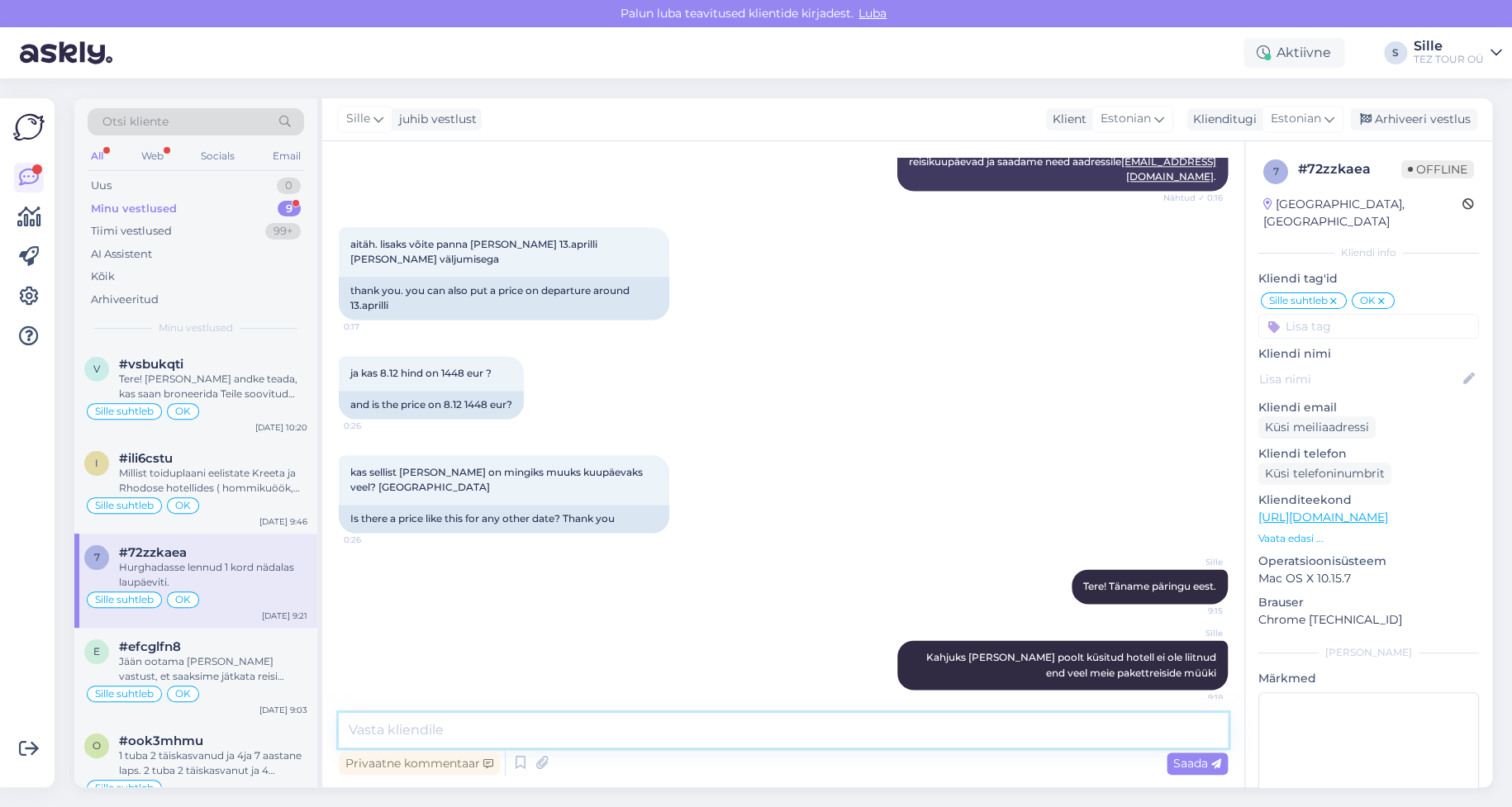
scroll to position [1321, 0]
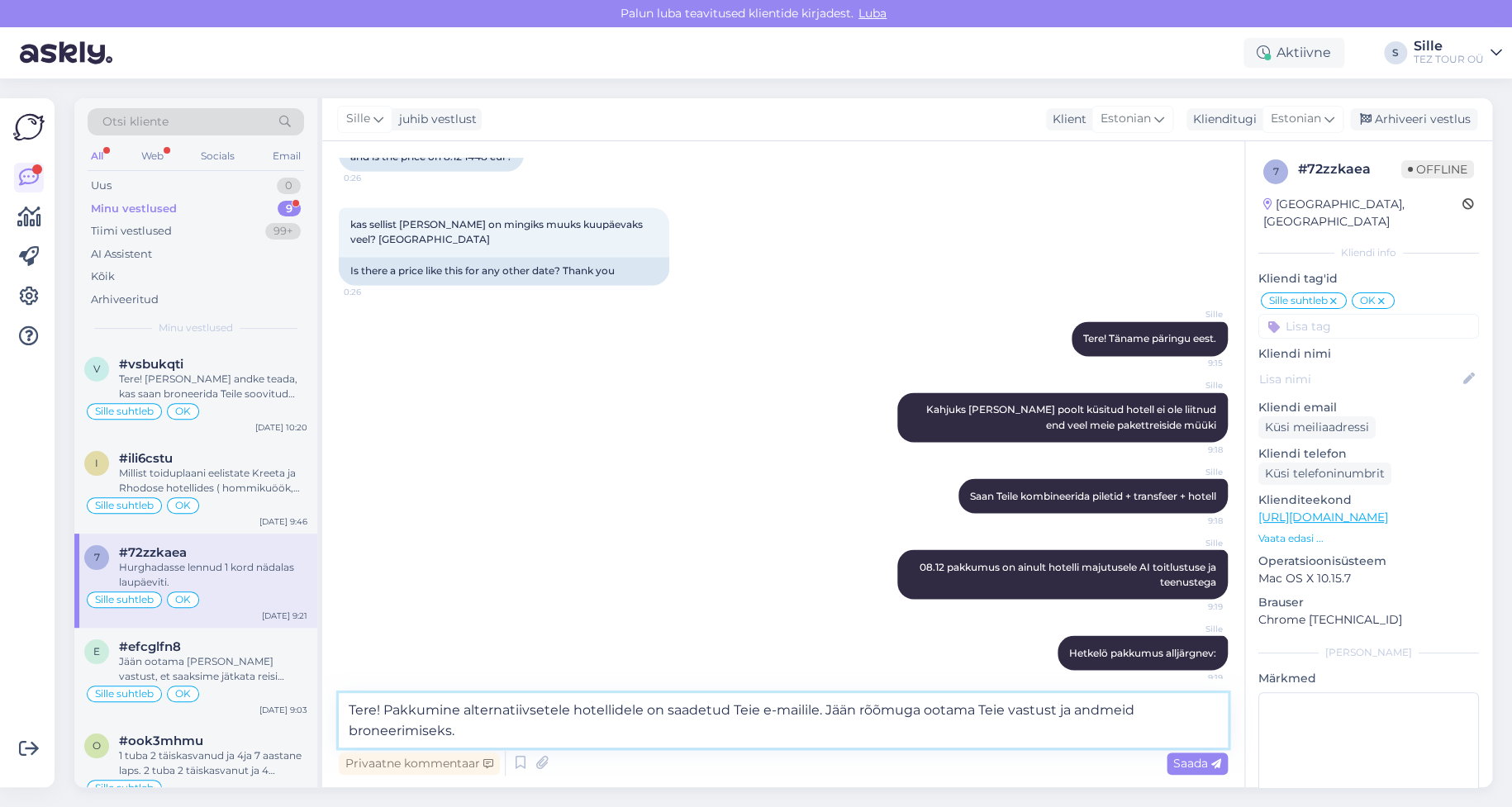
type textarea "Tere! Pakkumine alternatiivsetele hotellidele on saadetud Teie e-mailile. Jään …"
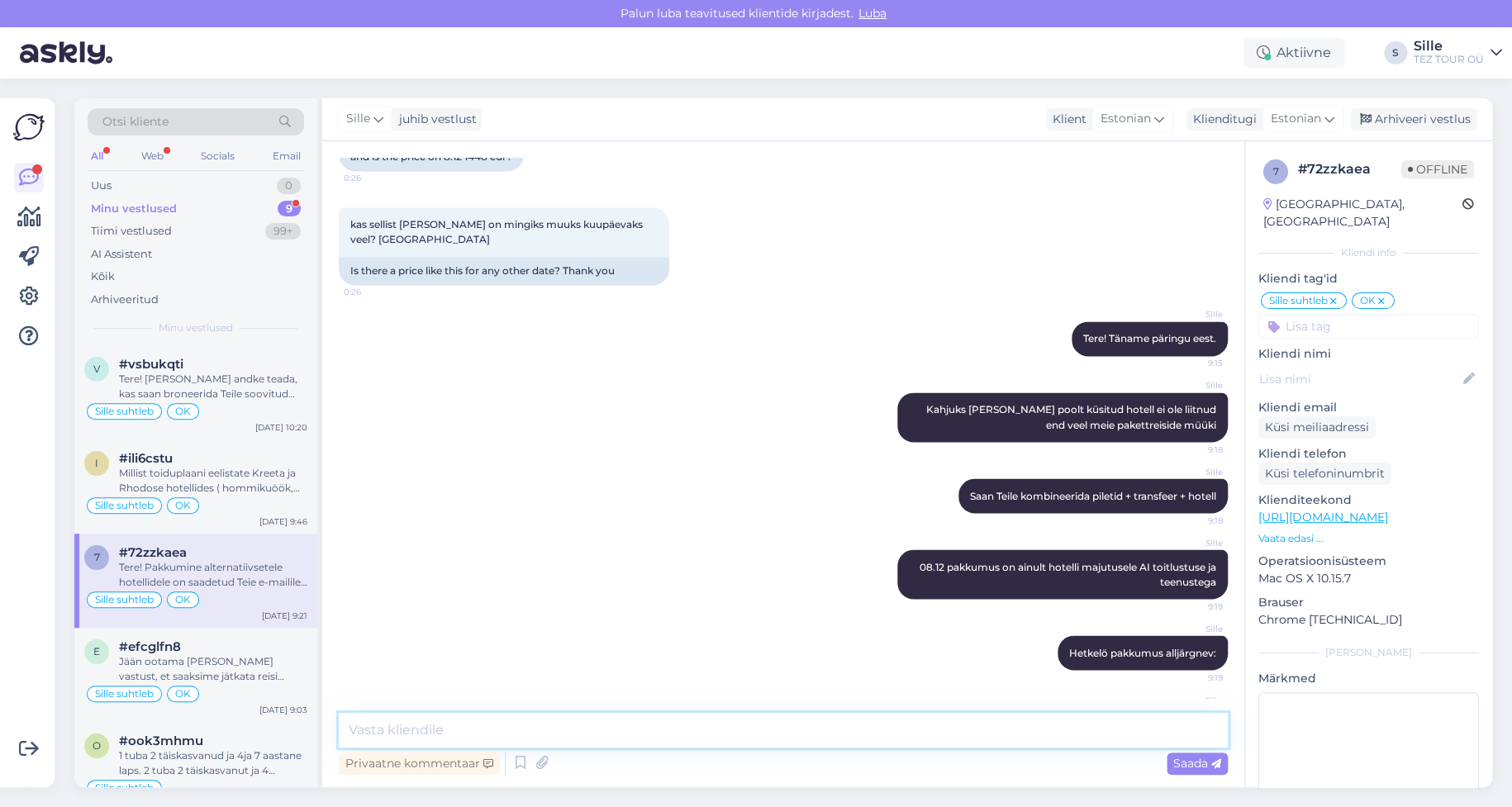
scroll to position [1557, 0]
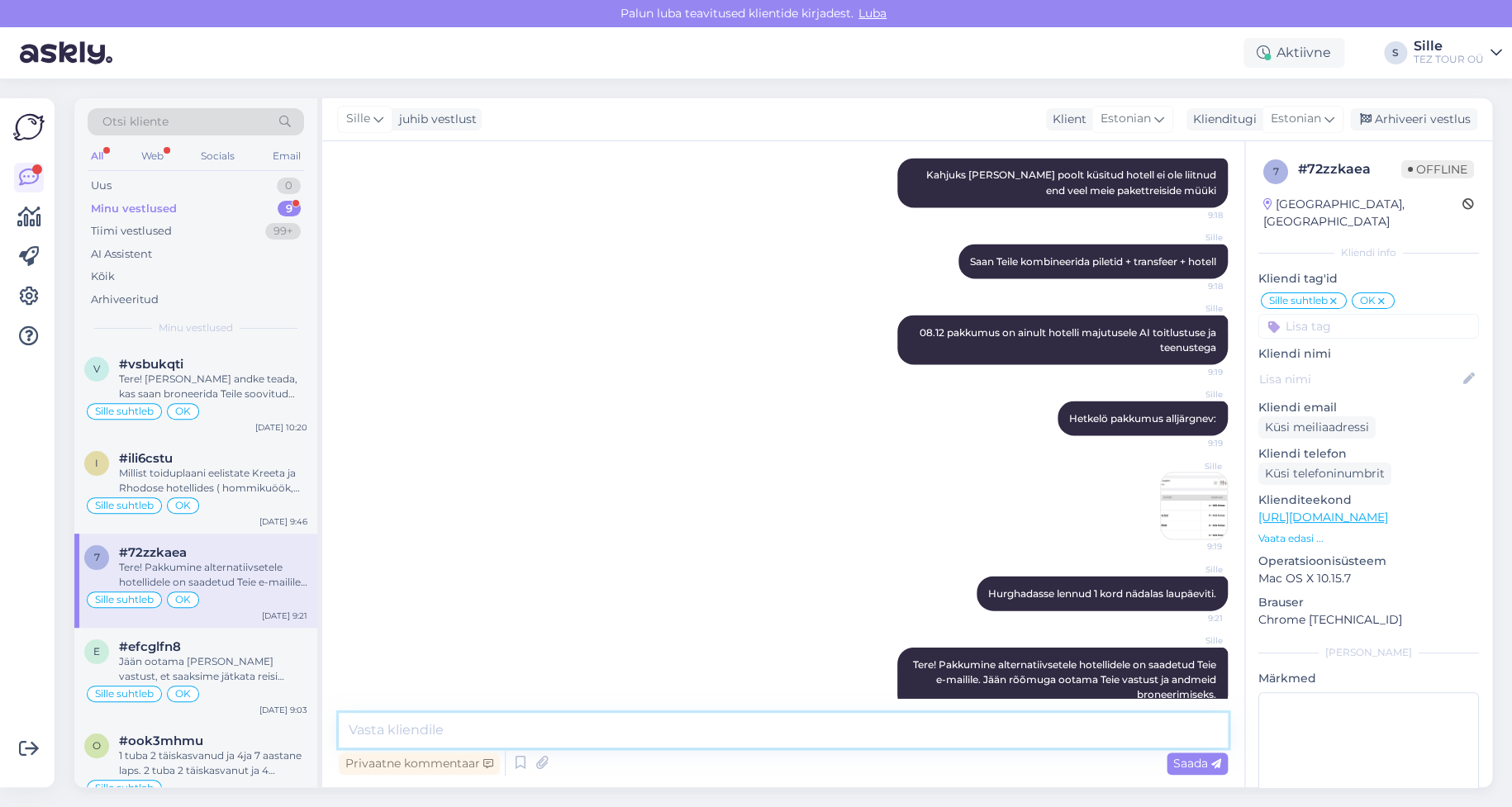
drag, startPoint x: 494, startPoint y: 714, endPoint x: 463, endPoint y: 702, distance: 33.2
click at [493, 713] on textarea at bounding box center [783, 731] width 889 height 34
type textarea "Ilusat päeva!"
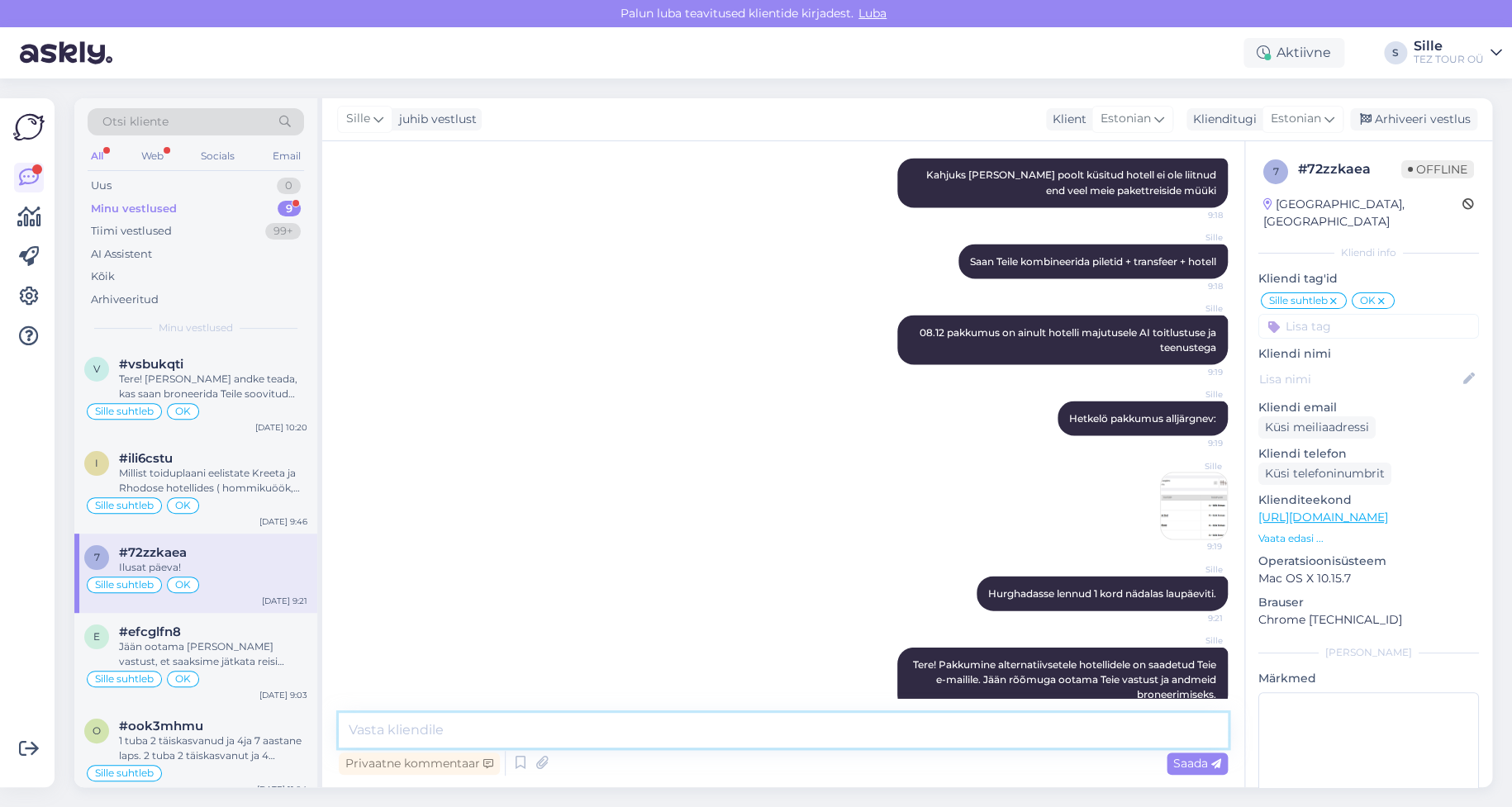
scroll to position [1627, 0]
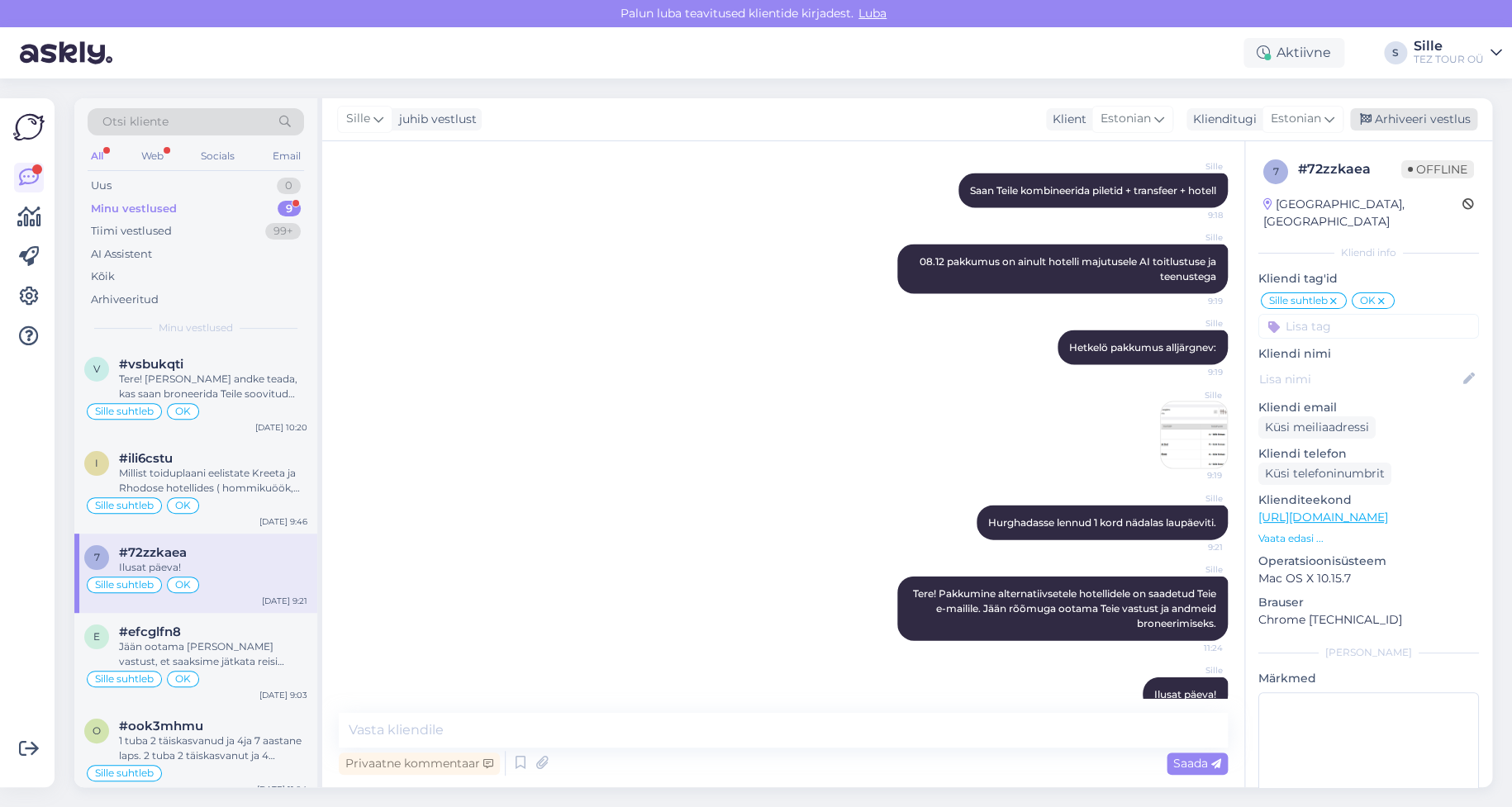
click at [1390, 117] on div "Arhiveeri vestlus" at bounding box center [1413, 119] width 127 height 22
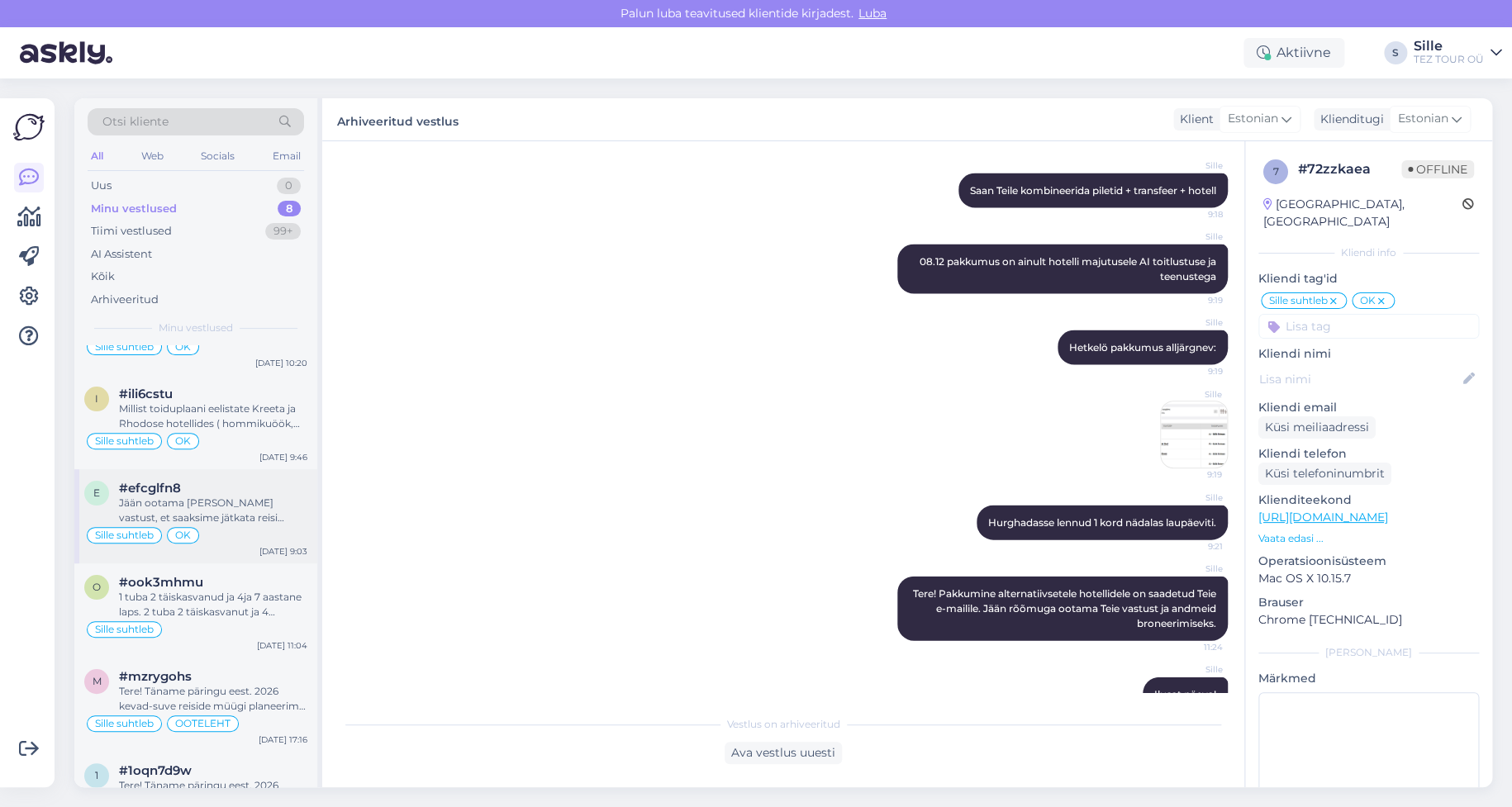
scroll to position [0, 0]
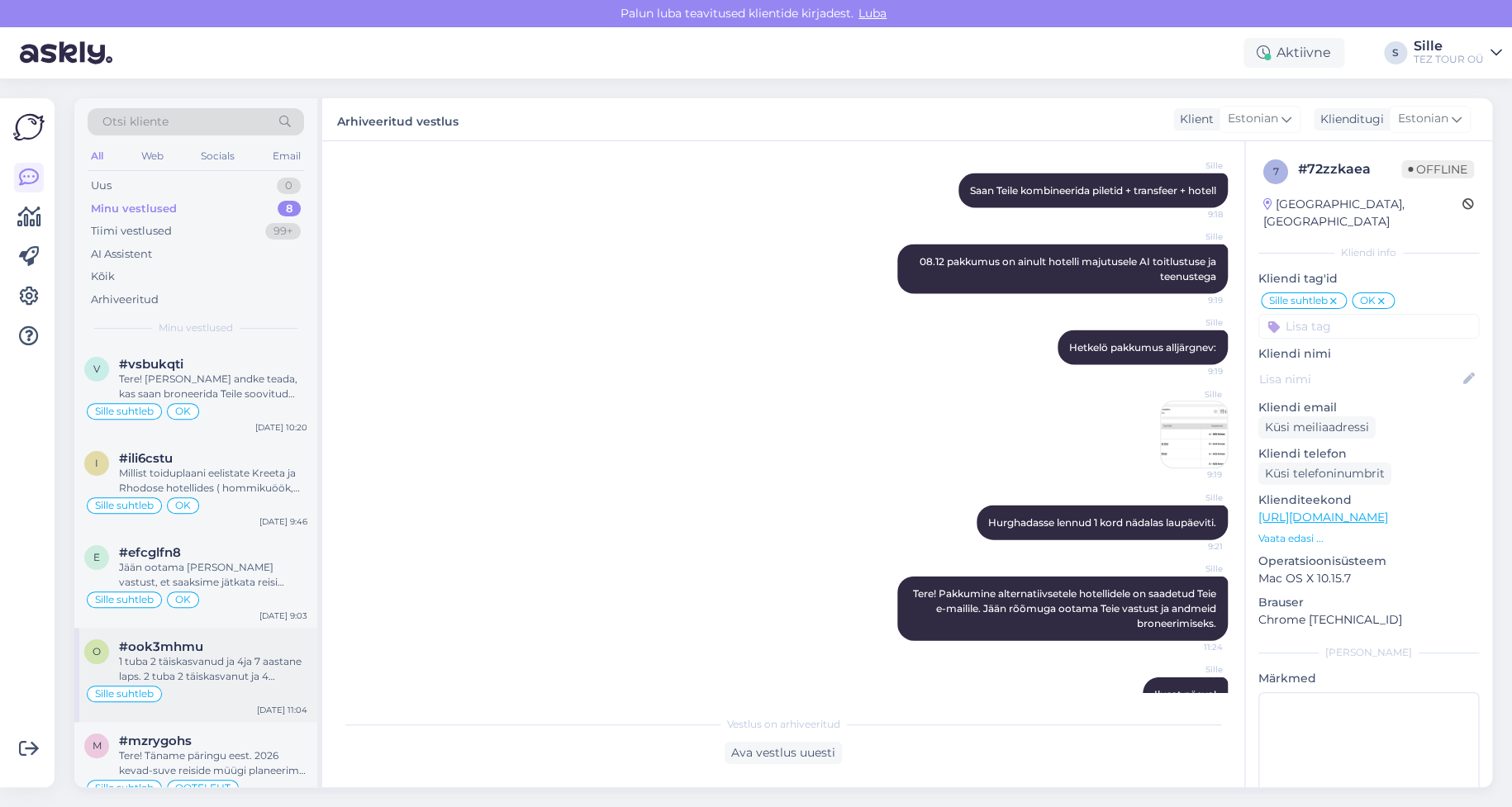
click at [220, 678] on div "1 tuba 2 täiskasvanud ja 4ja 7 aastane laps. 2 tuba 2 täiskasvanut ja 4 aastane…" at bounding box center [212, 668] width 188 height 30
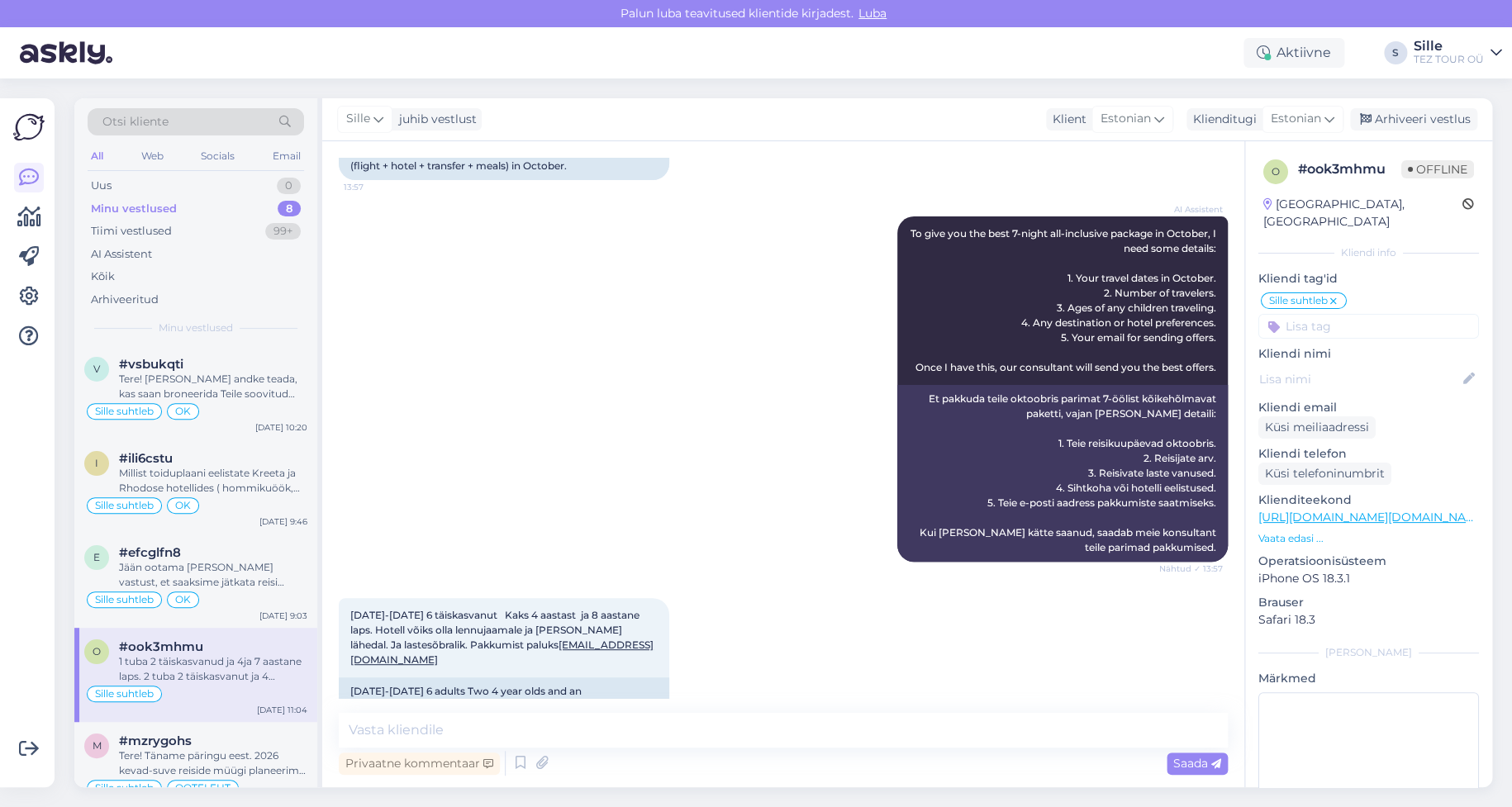
scroll to position [331, 0]
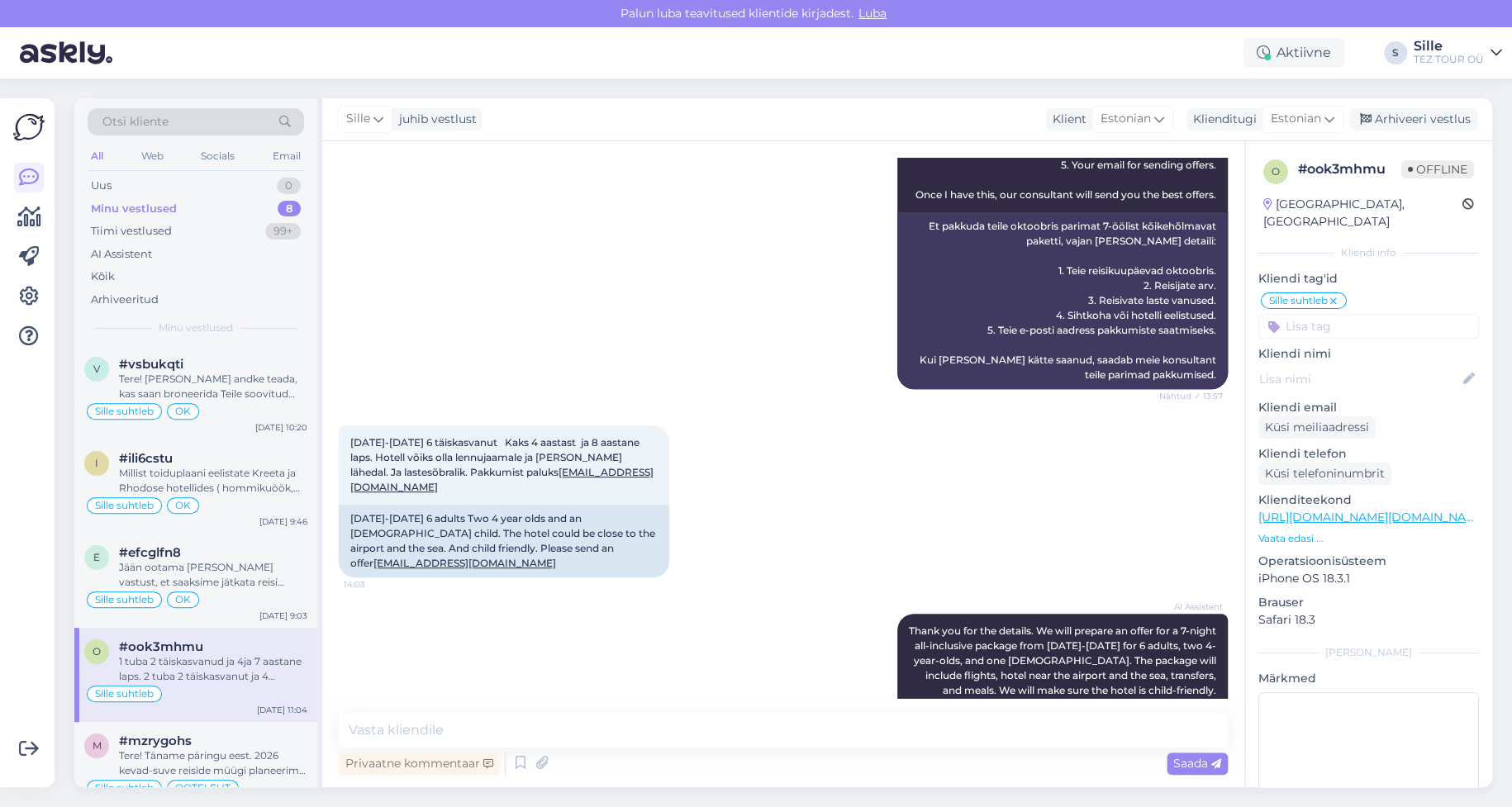
click at [675, 688] on div "AI Assistent Thank you for the details. We will prepare an offer for a 7-night …" at bounding box center [783, 756] width 889 height 322
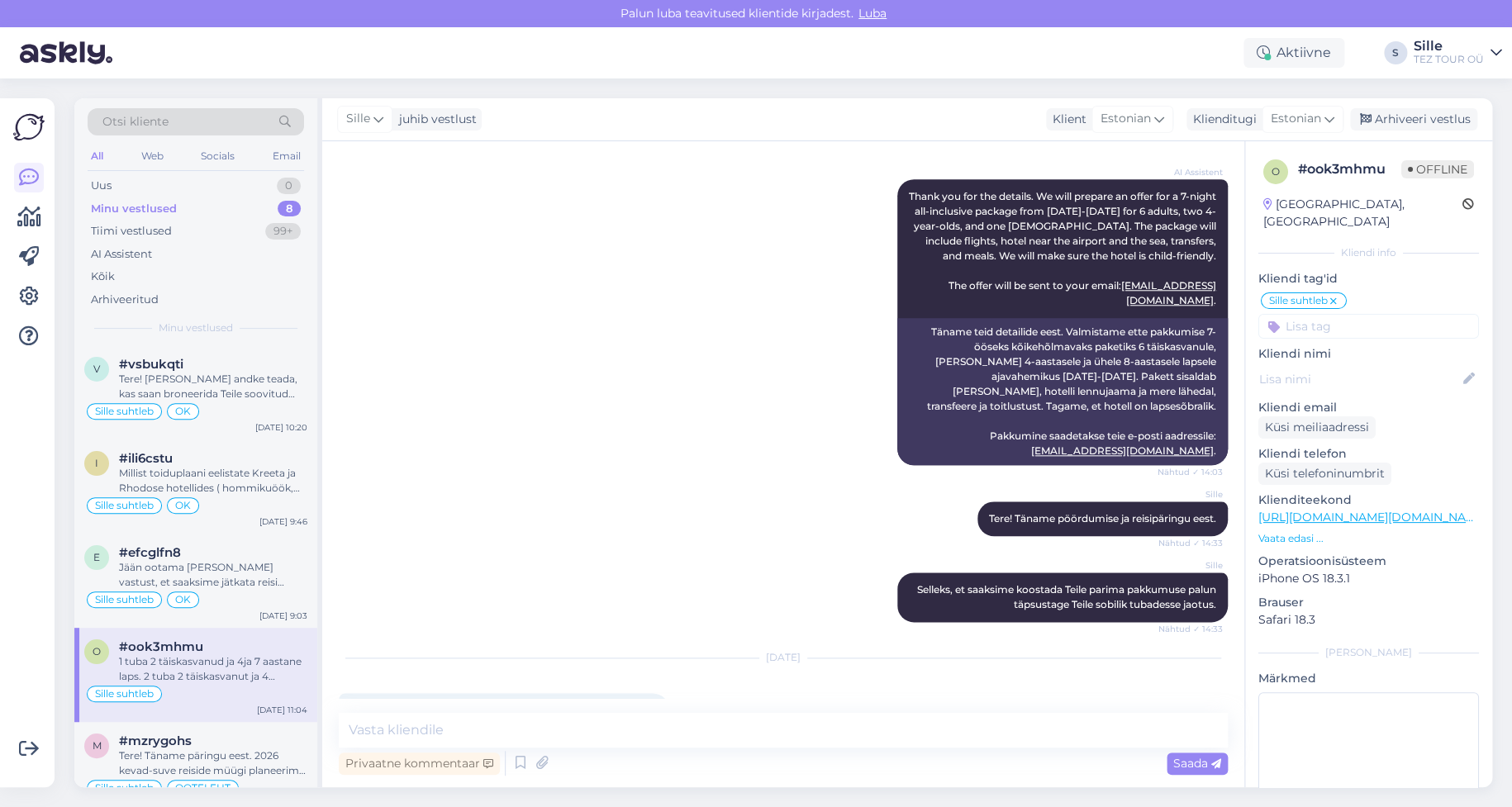
scroll to position [781, 0]
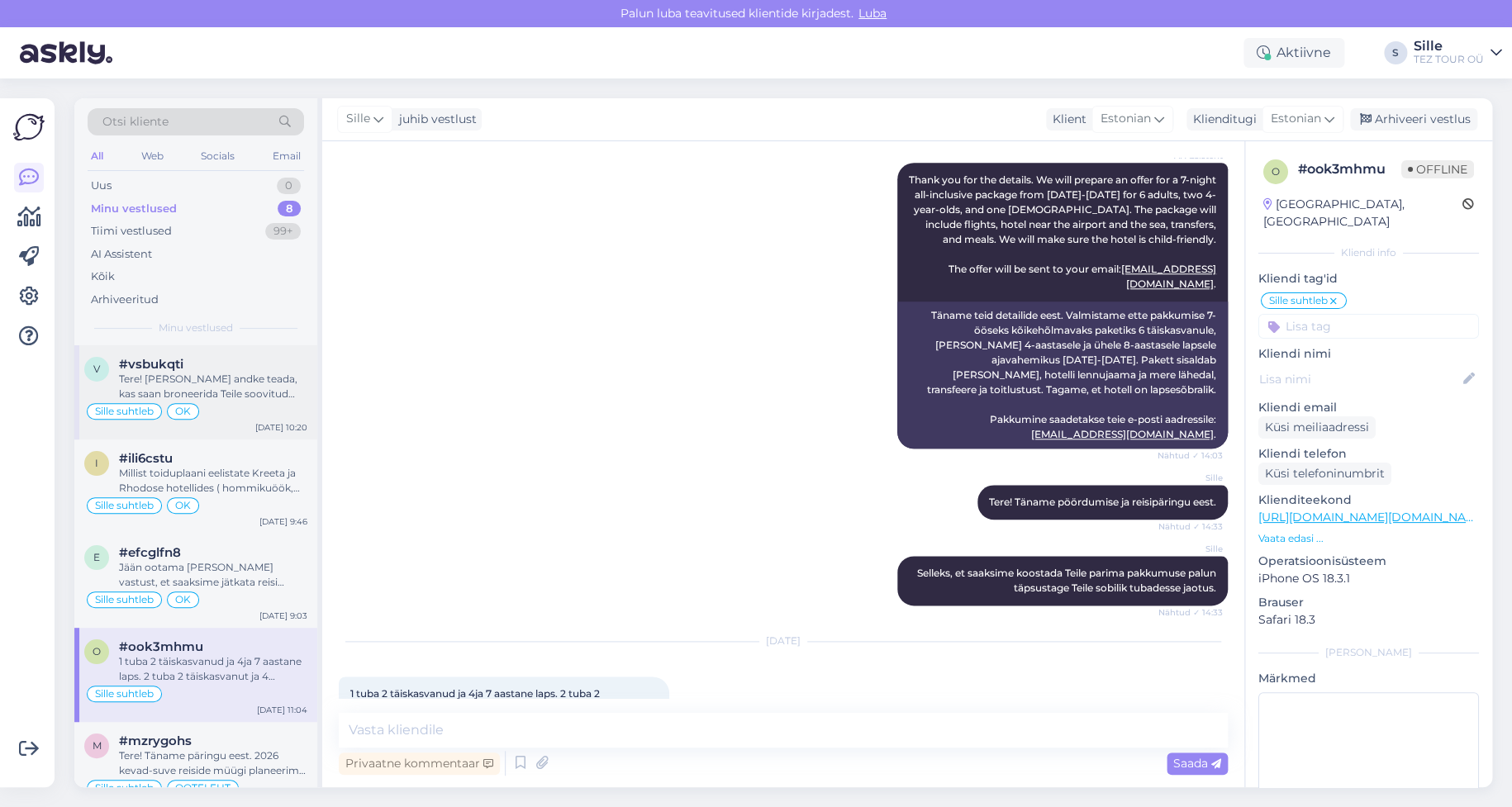
click at [167, 410] on div "Sille suhtleb OK" at bounding box center [195, 411] width 223 height 20
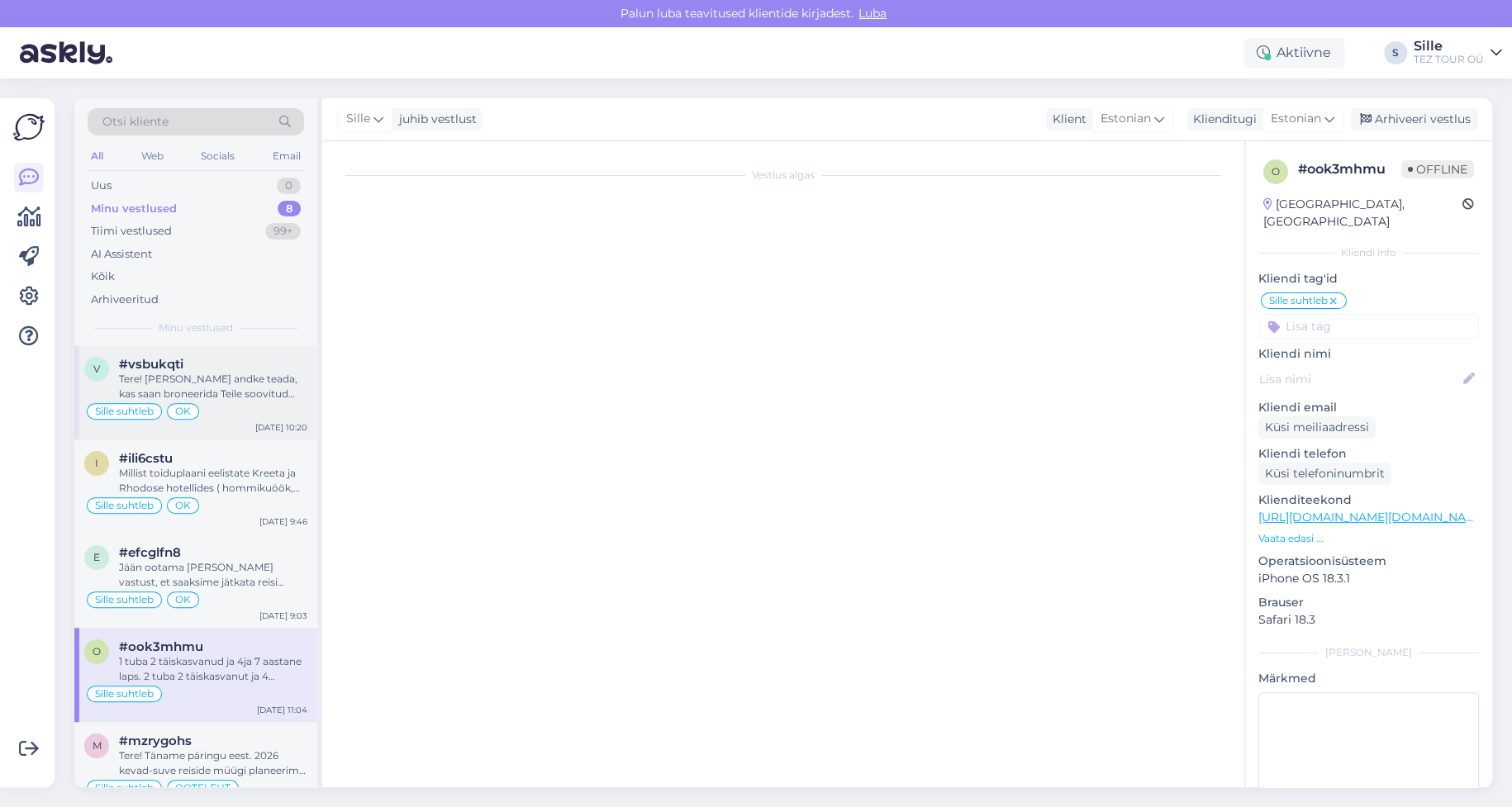
scroll to position [1382, 0]
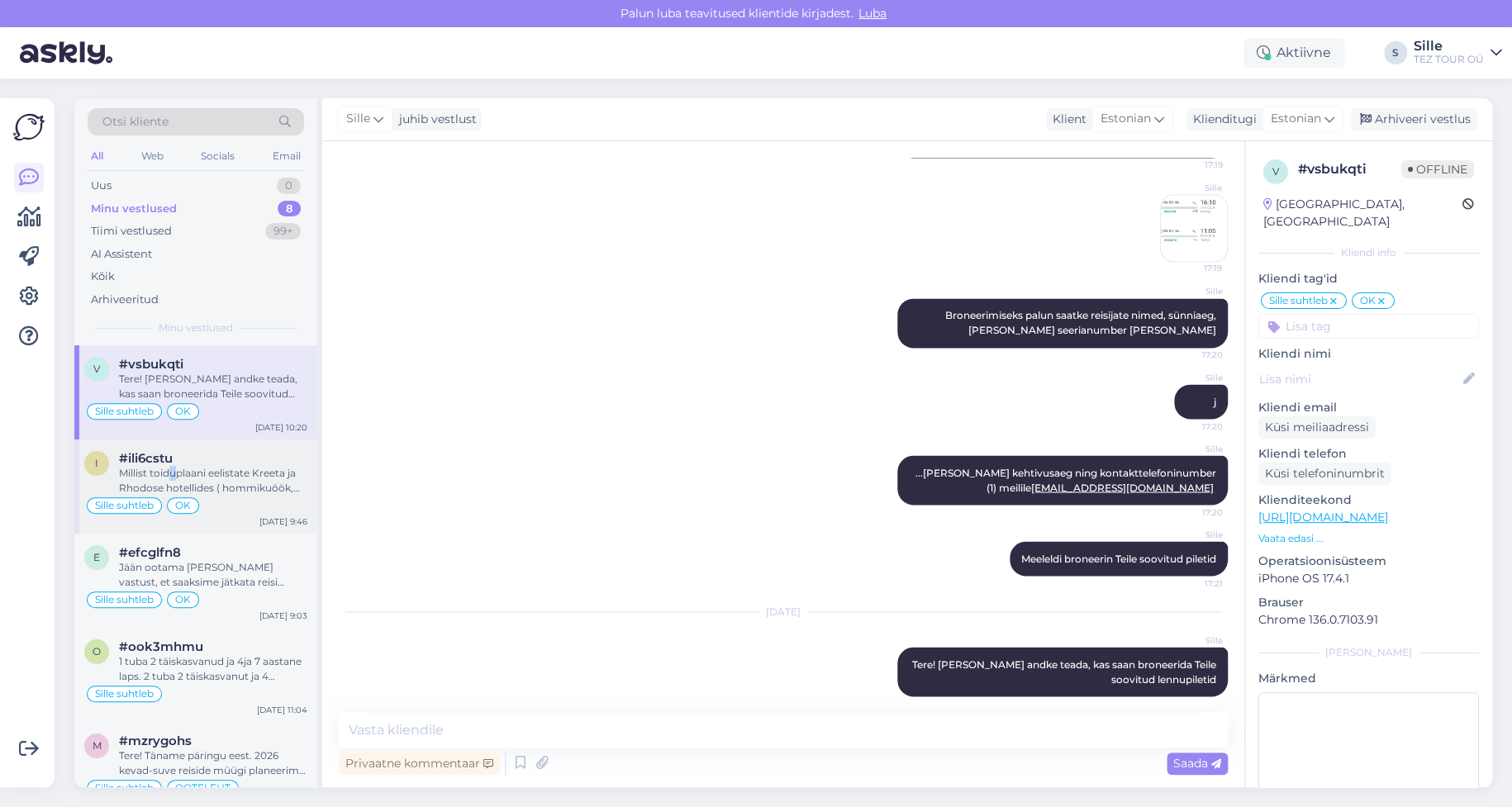
drag, startPoint x: 169, startPoint y: 477, endPoint x: 177, endPoint y: 482, distance: 9.4
click at [176, 479] on div "Millist toiduplaani eelistate Kreeta ja Rhodose hotellides ( hommikuöök, hommik…" at bounding box center [212, 480] width 188 height 30
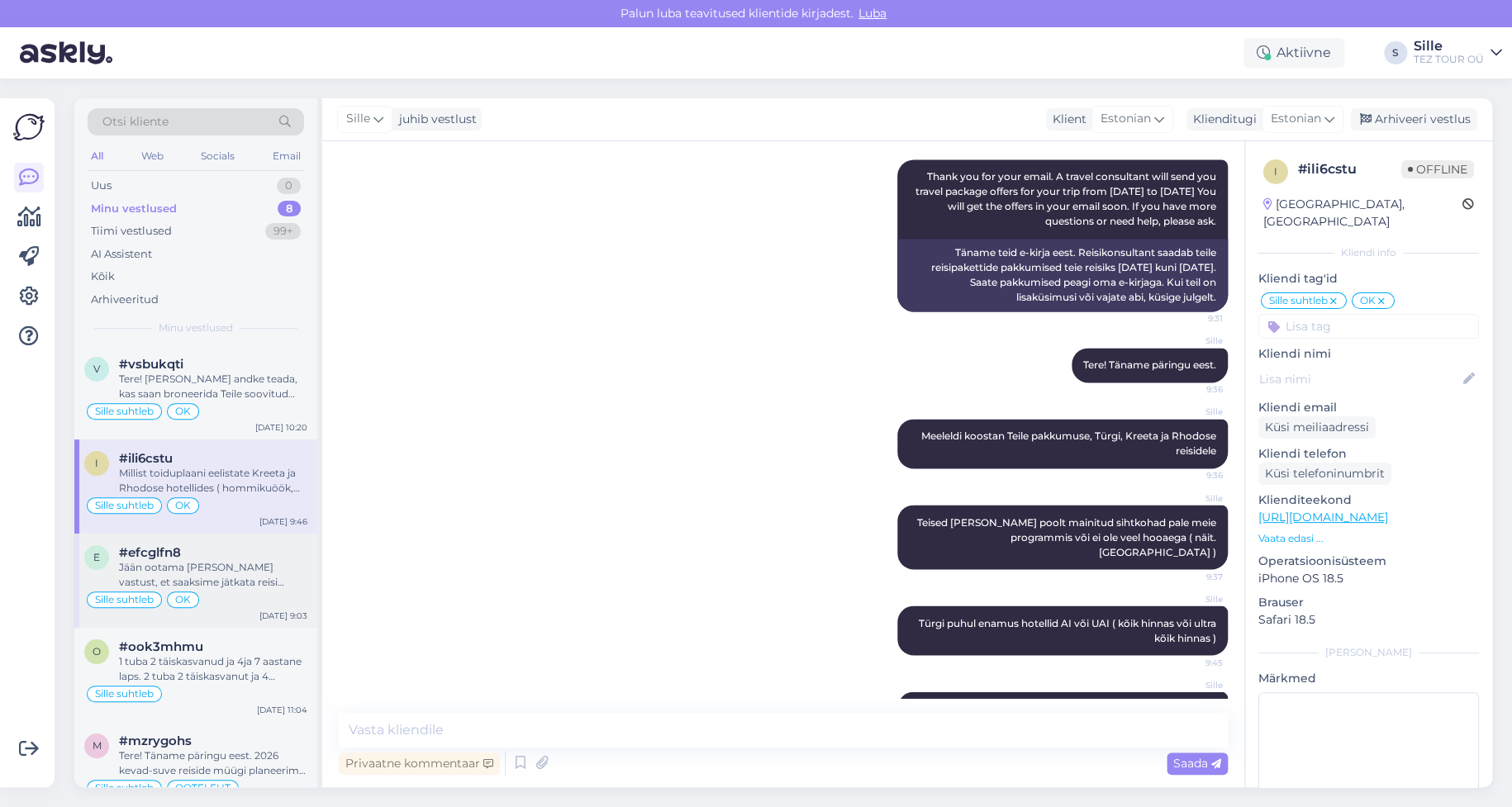
click at [229, 573] on div "Jään ootama [PERSON_NAME] vastust, et saaksime jätkata reisi planeerimisega." at bounding box center [212, 575] width 188 height 30
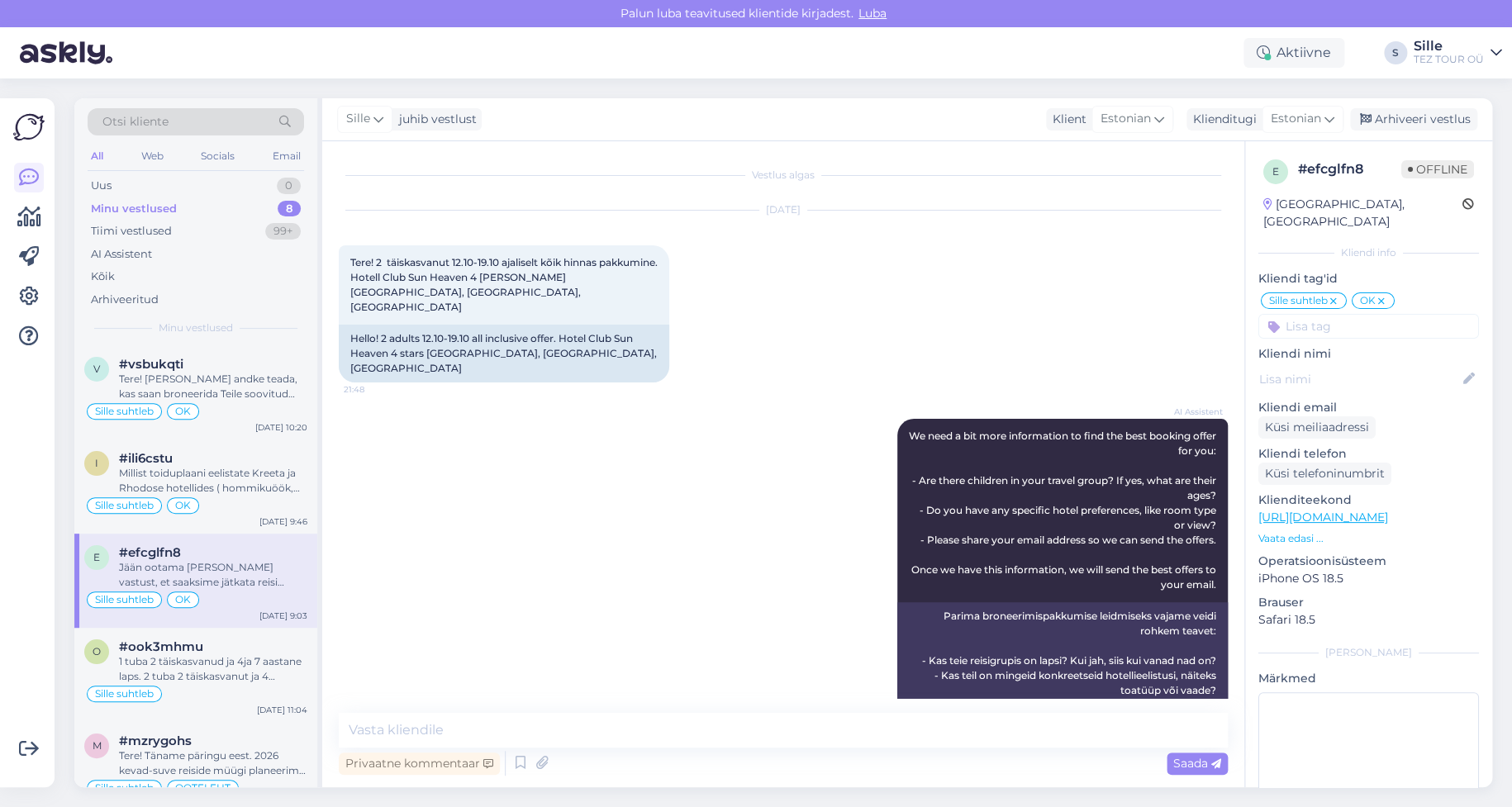
scroll to position [545, 0]
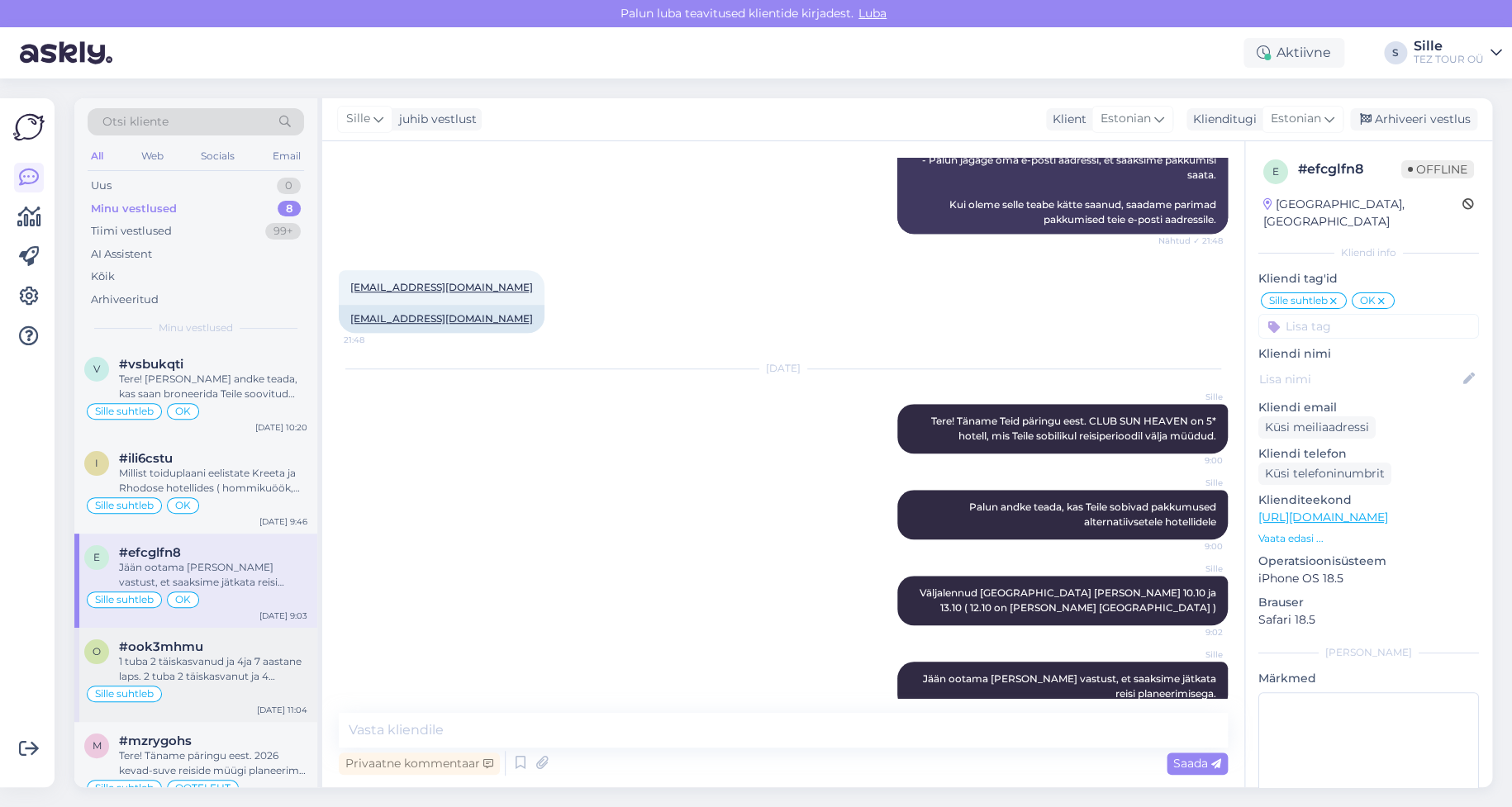
click at [115, 660] on div "o #ook3mhmu 1 tuba 2 täiskasvanud ja 4ja 7 aastane laps. 2 tuba 2 täiskasvanut …" at bounding box center [195, 662] width 223 height 45
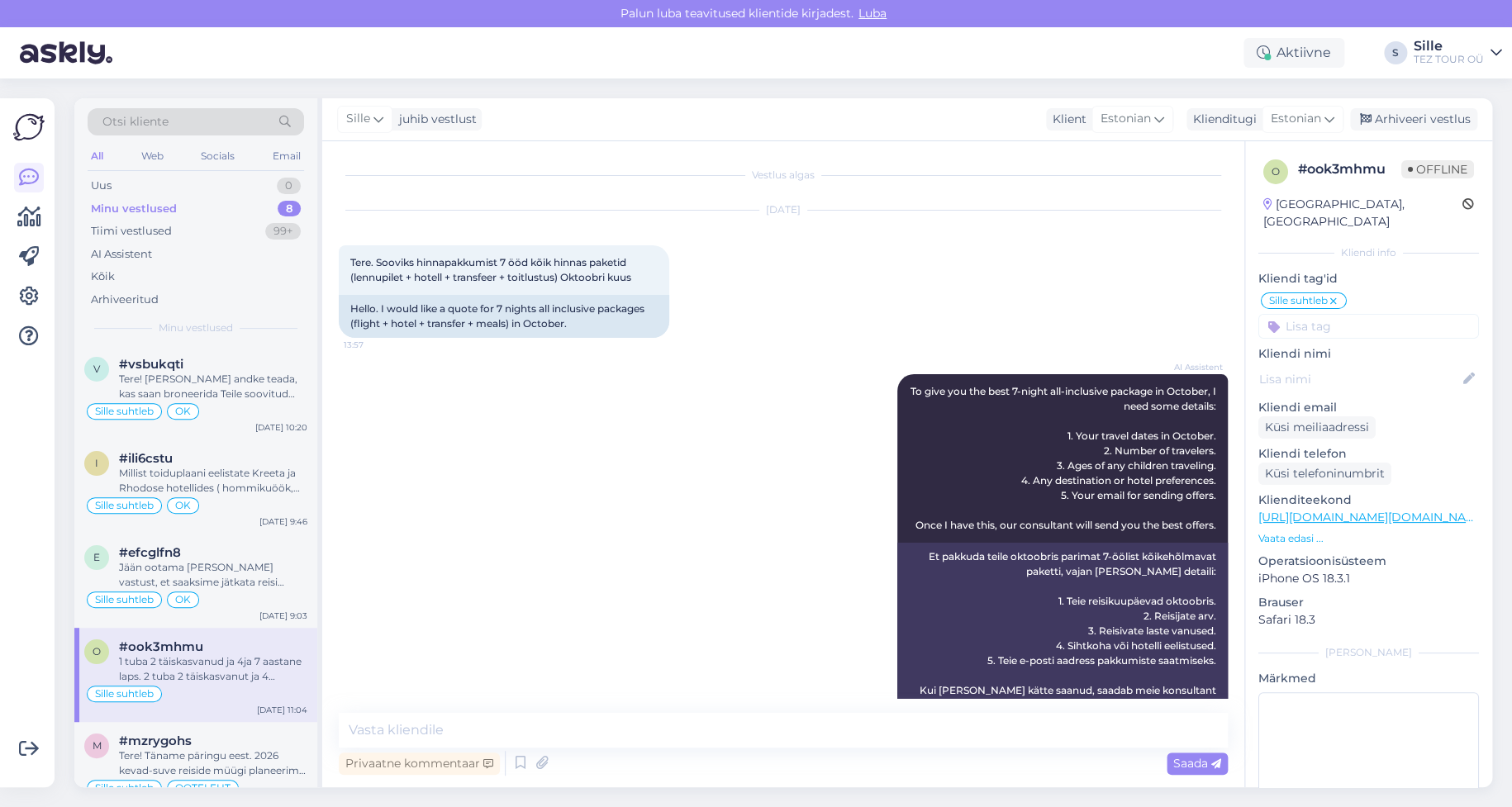
scroll to position [781, 0]
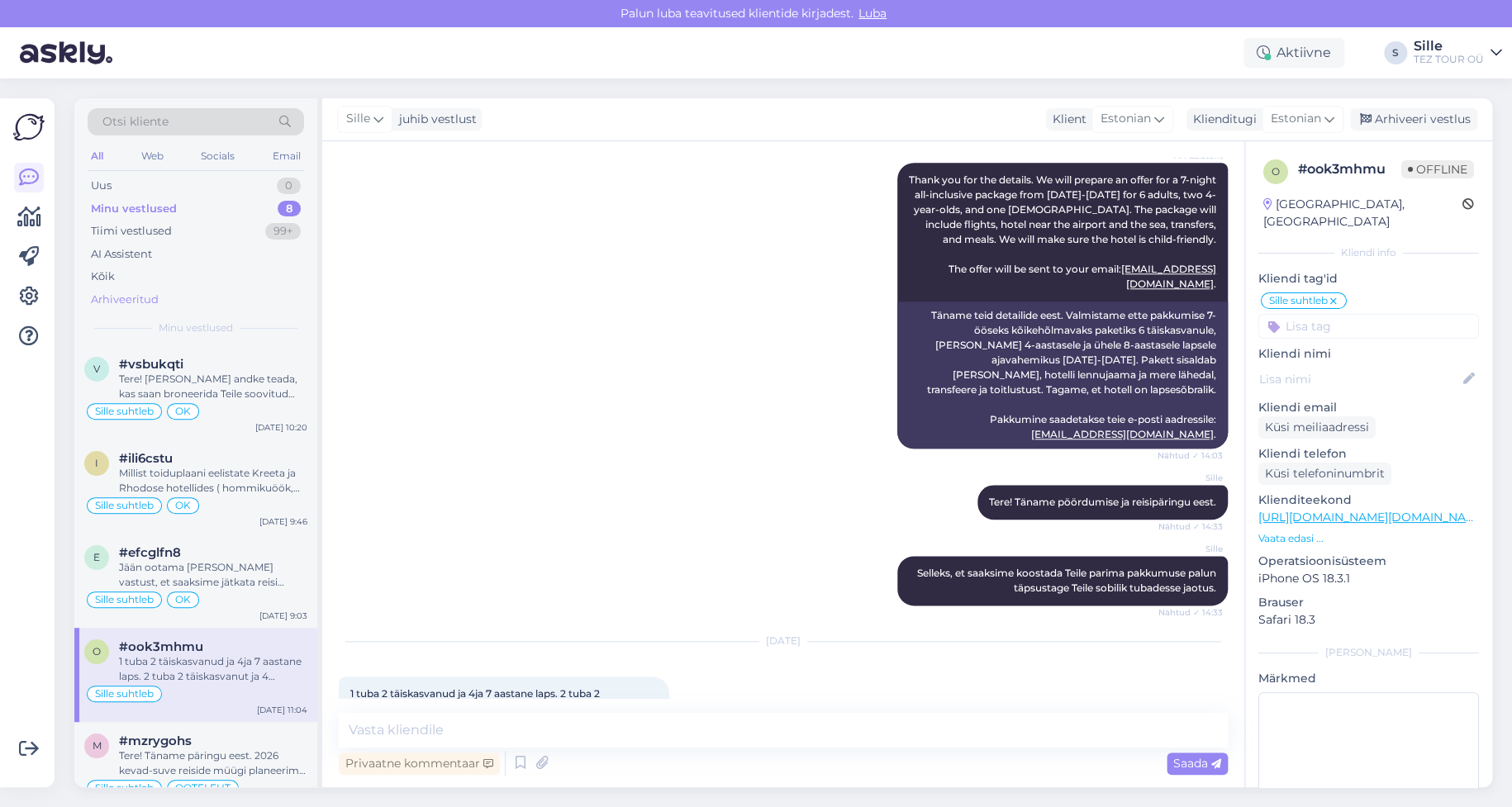
click at [141, 300] on div "Arhiveeritud" at bounding box center [124, 299] width 68 height 16
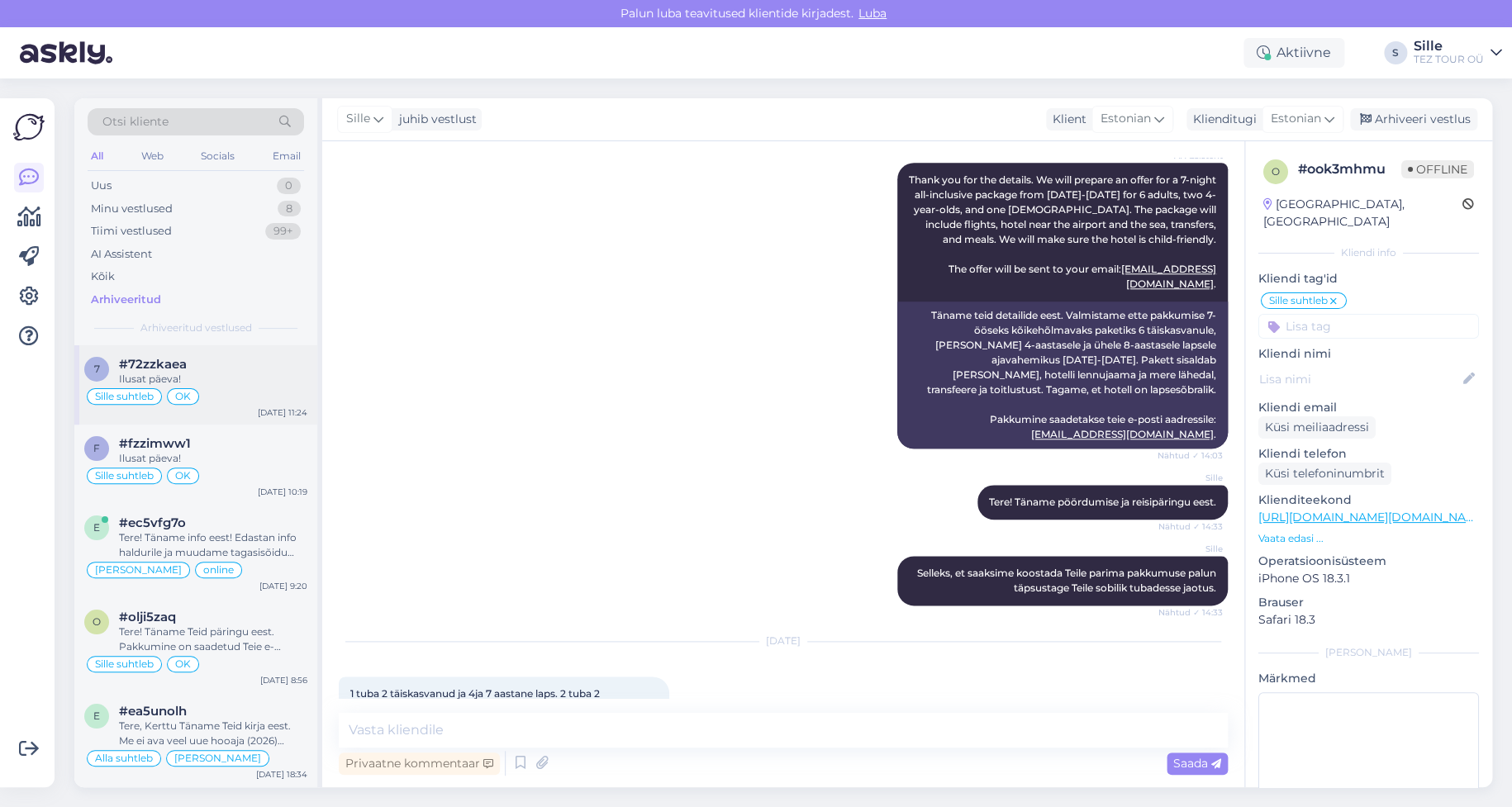
click at [202, 399] on div "Sille suhtleb OK" at bounding box center [195, 396] width 223 height 20
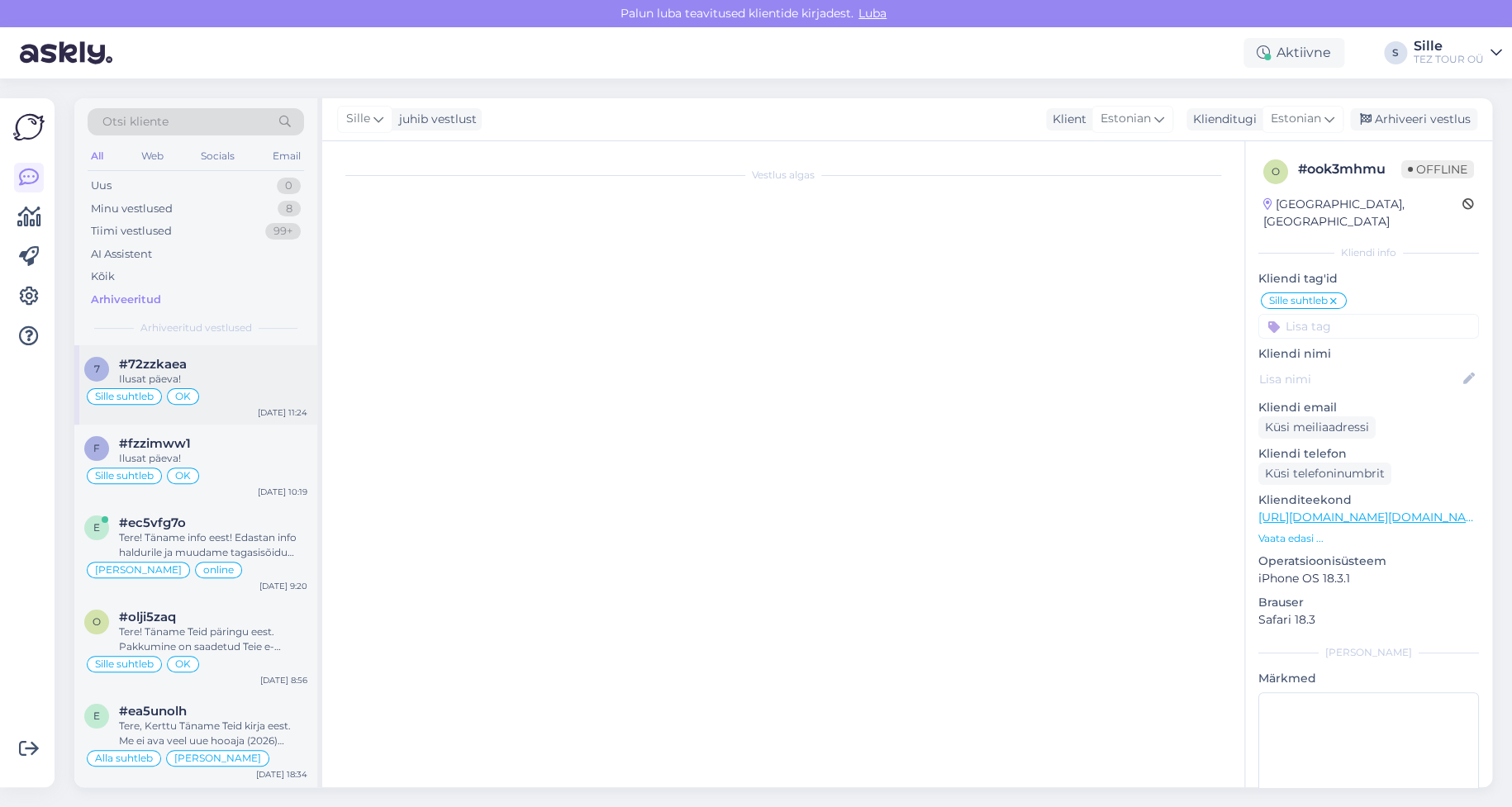
scroll to position [1633, 0]
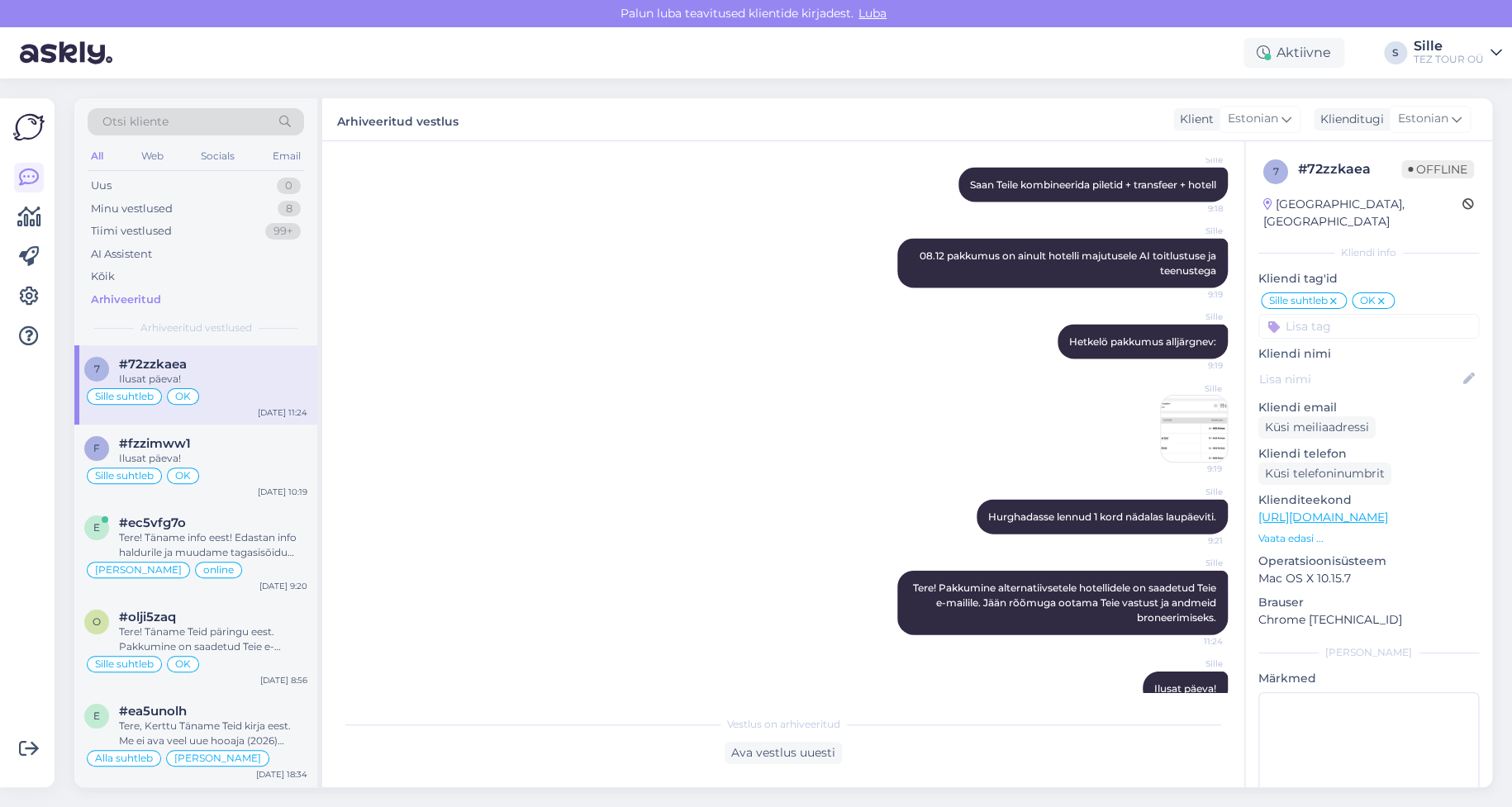
click at [261, 401] on div "Sille suhtleb OK" at bounding box center [195, 396] width 223 height 20
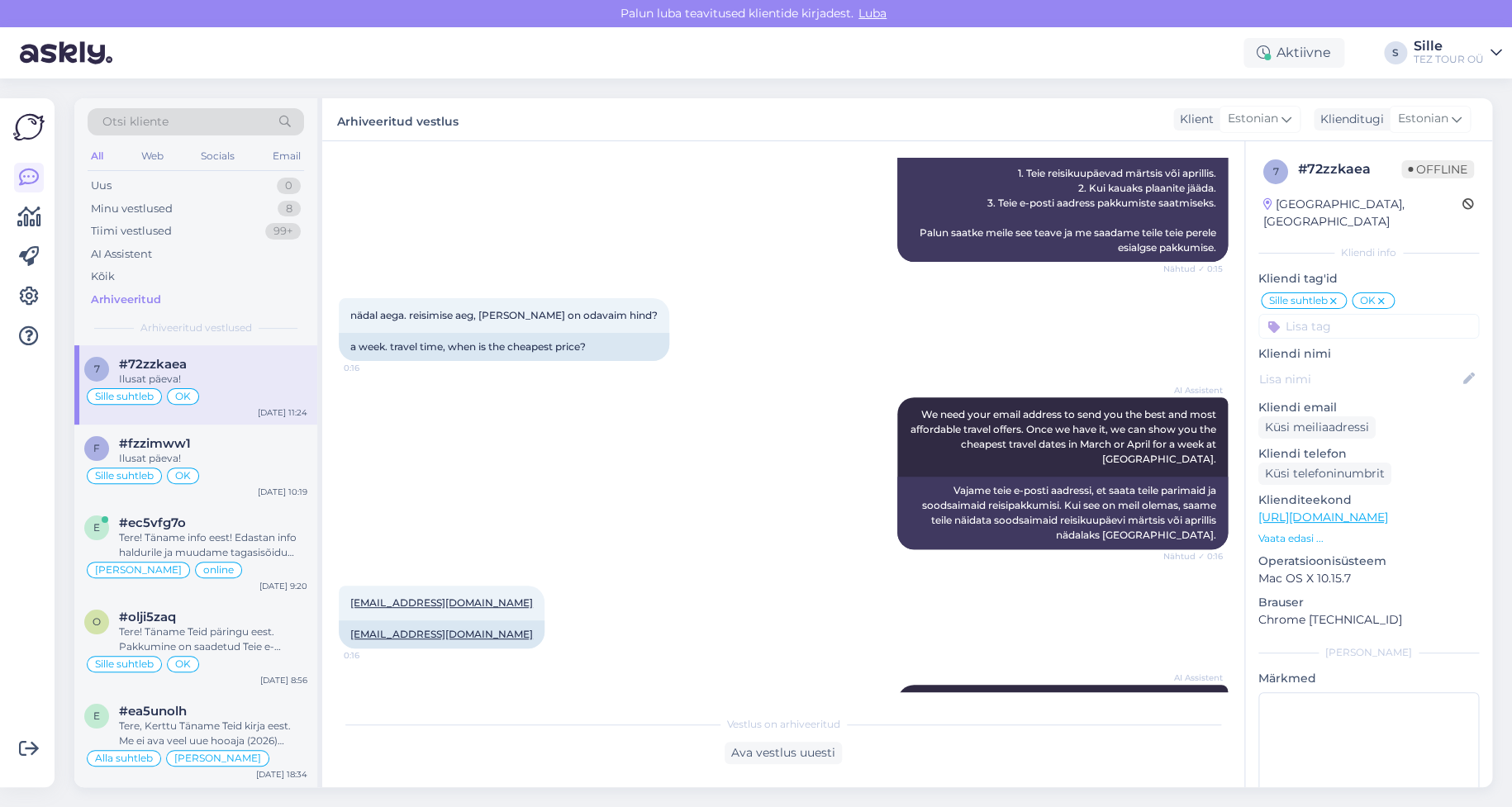
scroll to position [992, 0]
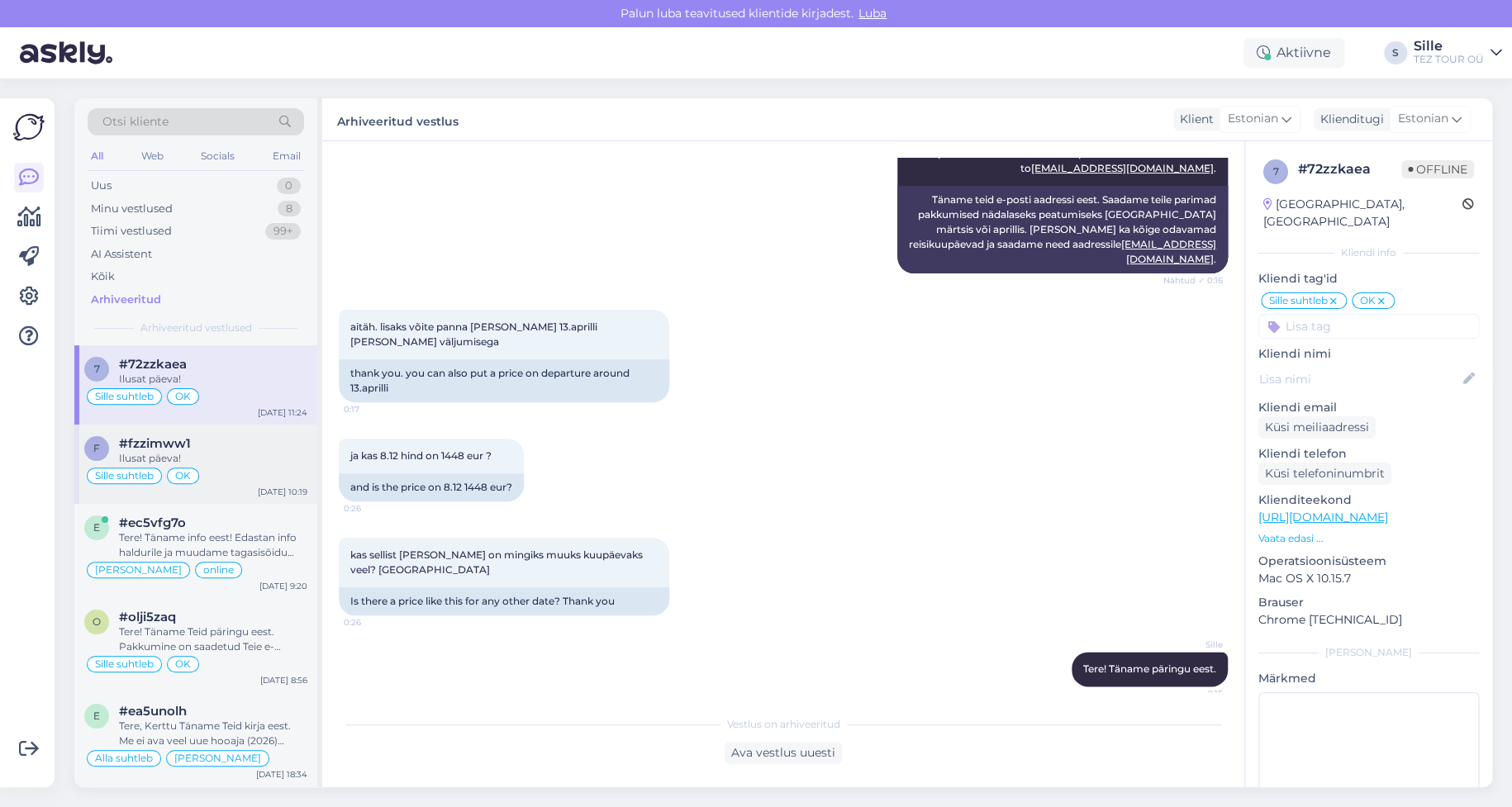
click at [179, 443] on span "#fzzimww1" at bounding box center [154, 444] width 72 height 15
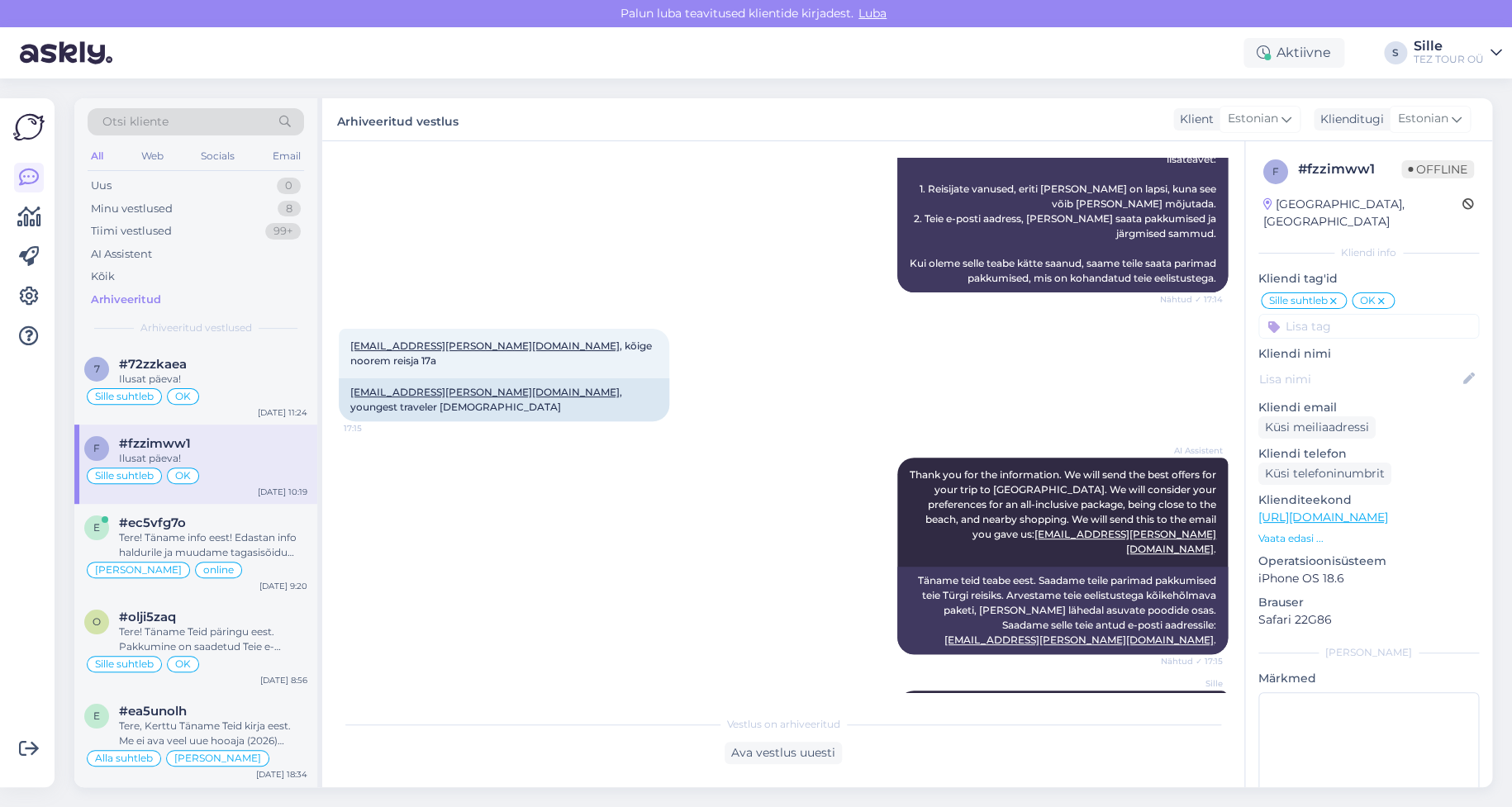
scroll to position [142, 0]
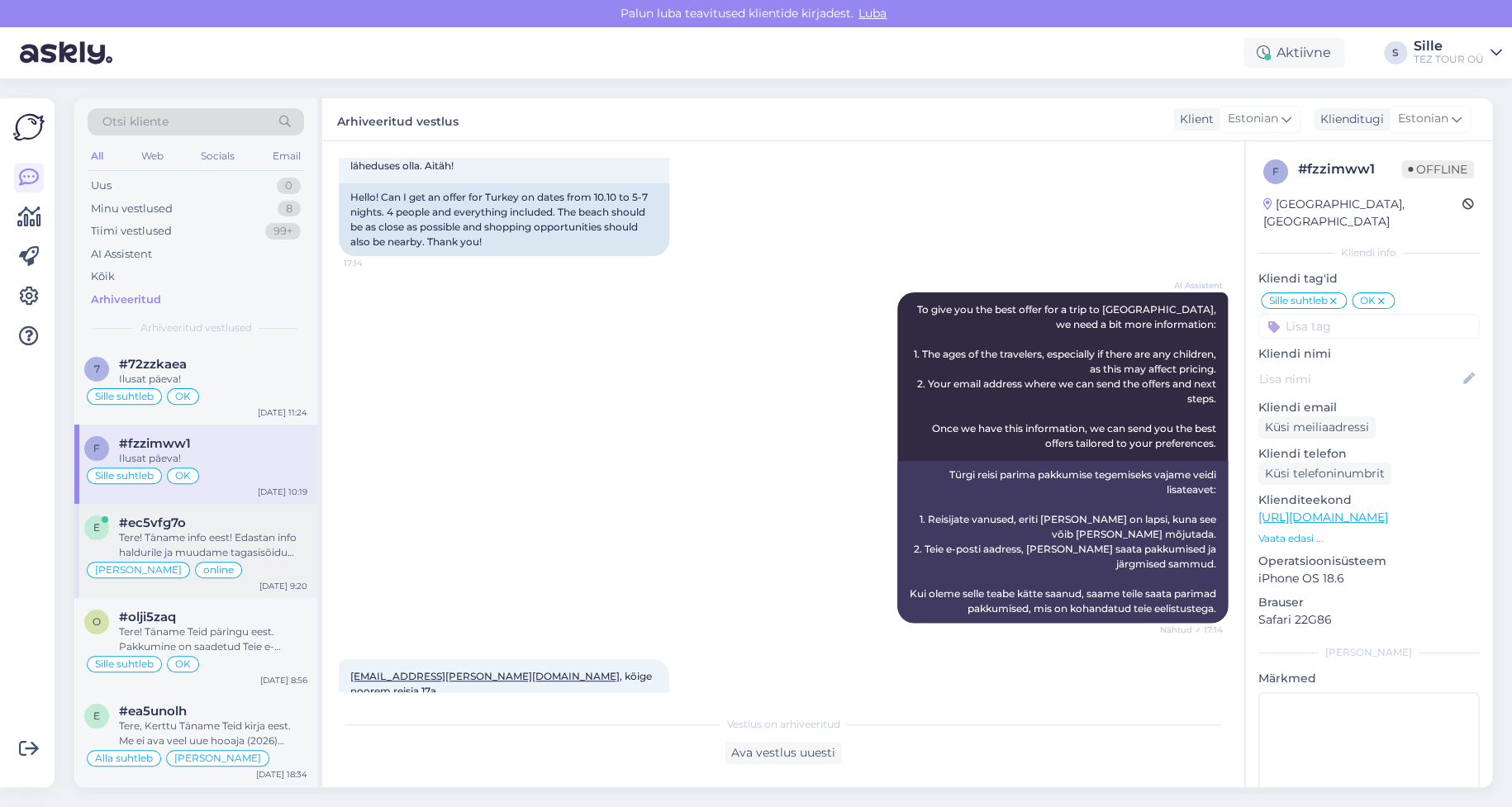
click at [231, 550] on div "Tere! Täname info eest! Edastan info haldurile ja muudame tagasisõidu transfeer…" at bounding box center [212, 545] width 188 height 30
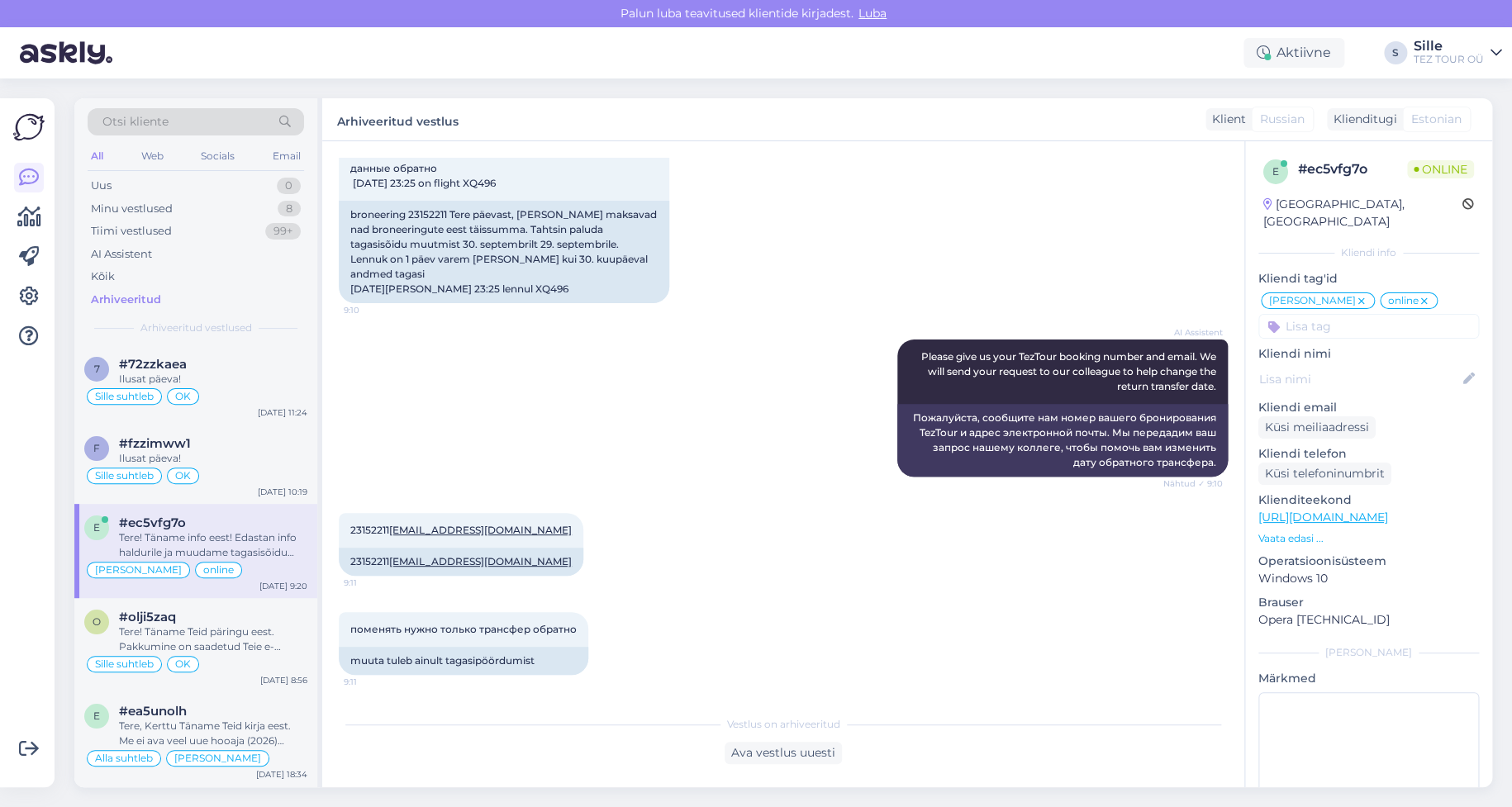
scroll to position [507, 0]
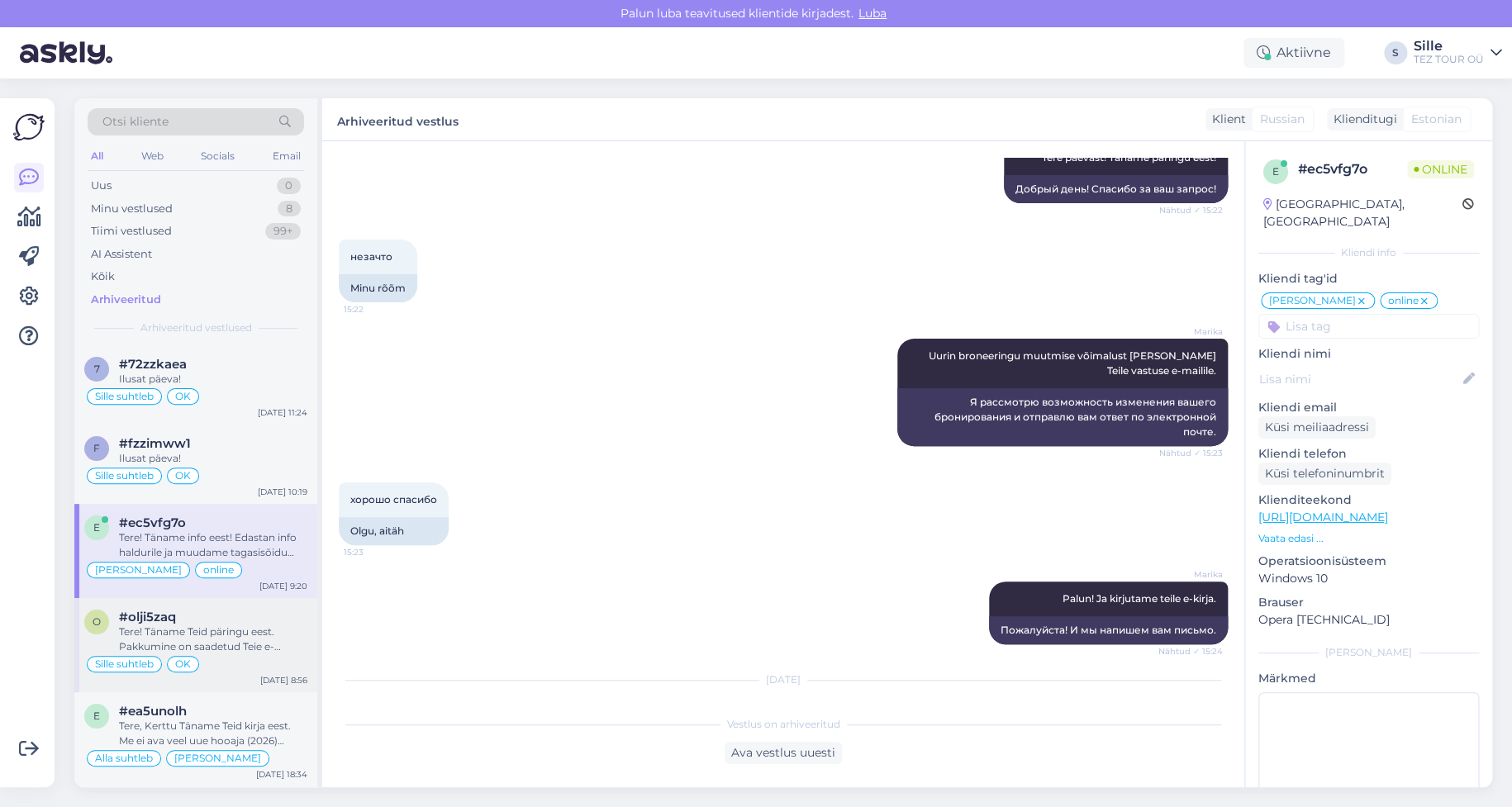
click at [180, 633] on div "Tere! Täname Teid päringu eest. Pakkumine on saadetud Teie e-mailile. Jääme oot…" at bounding box center [212, 639] width 188 height 30
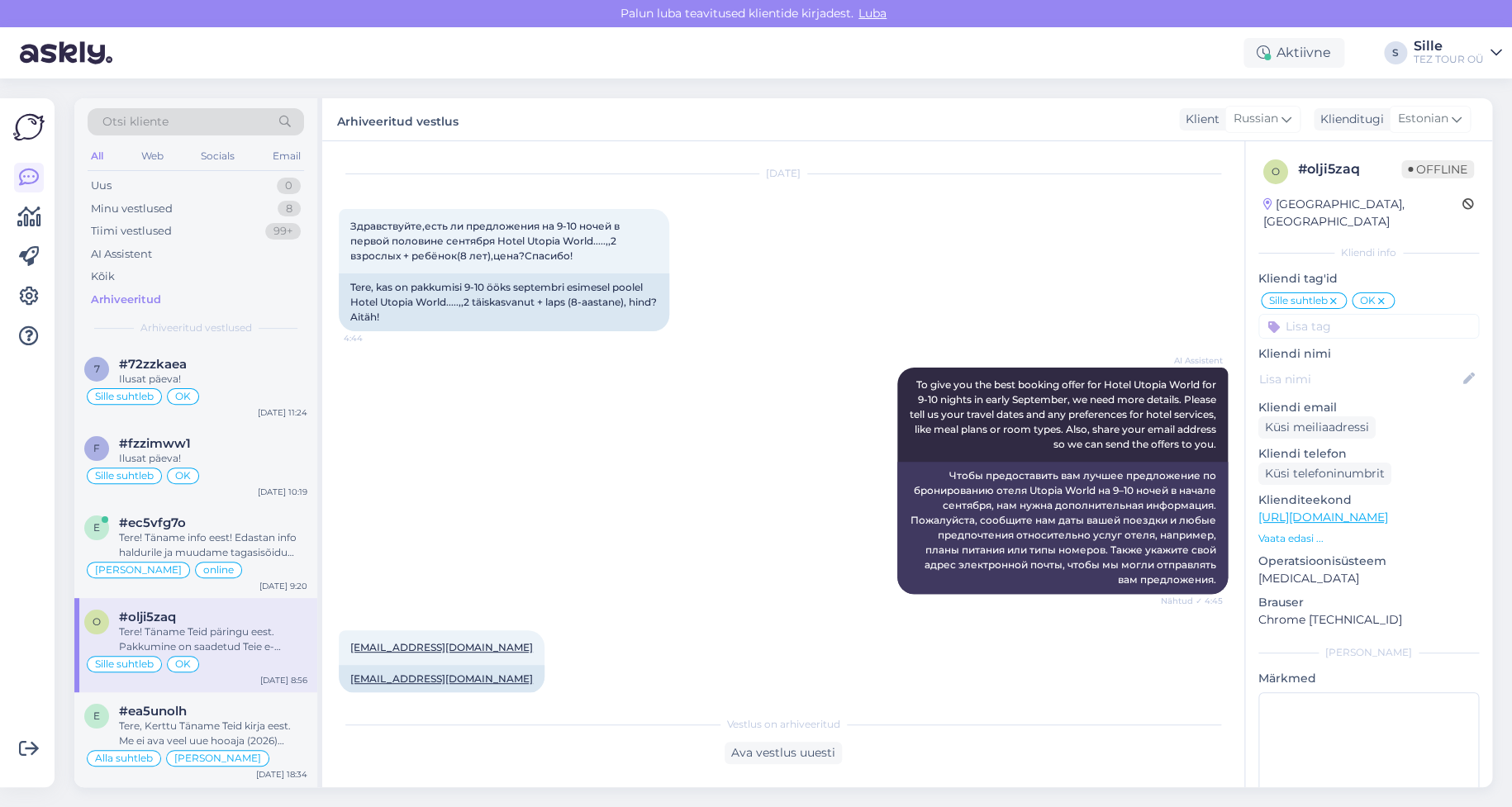
scroll to position [0, 0]
